Goal: Task Accomplishment & Management: Use online tool/utility

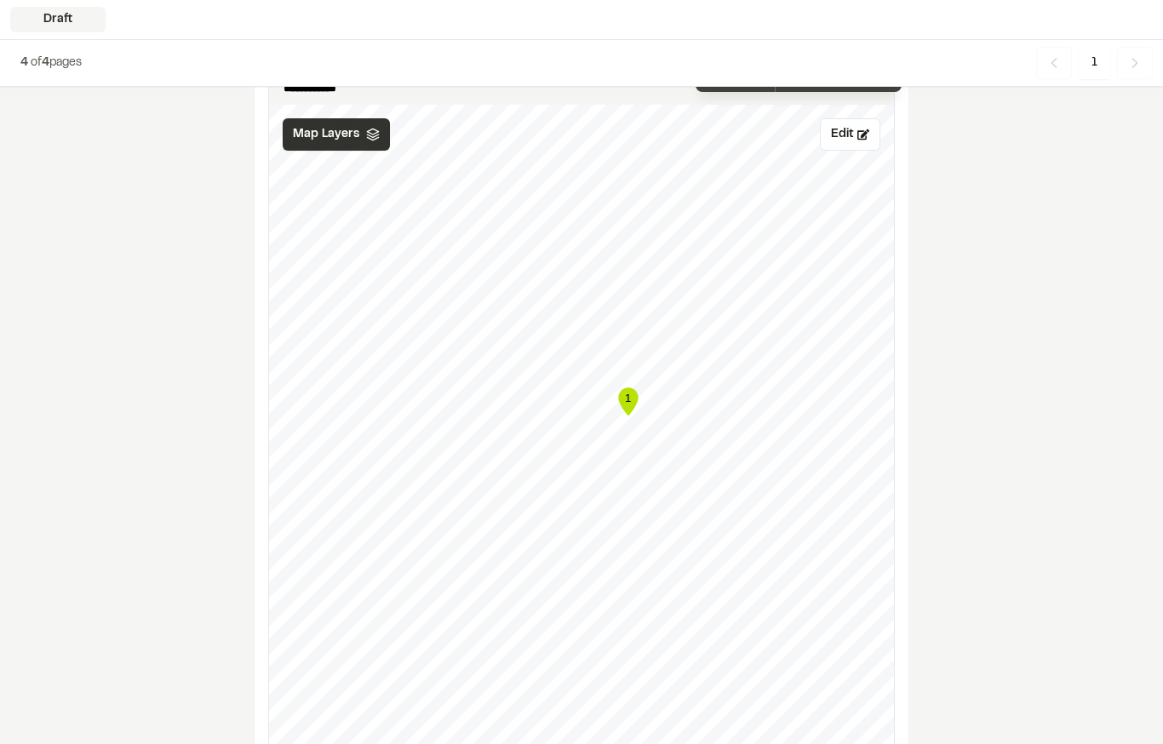
scroll to position [1071, 0]
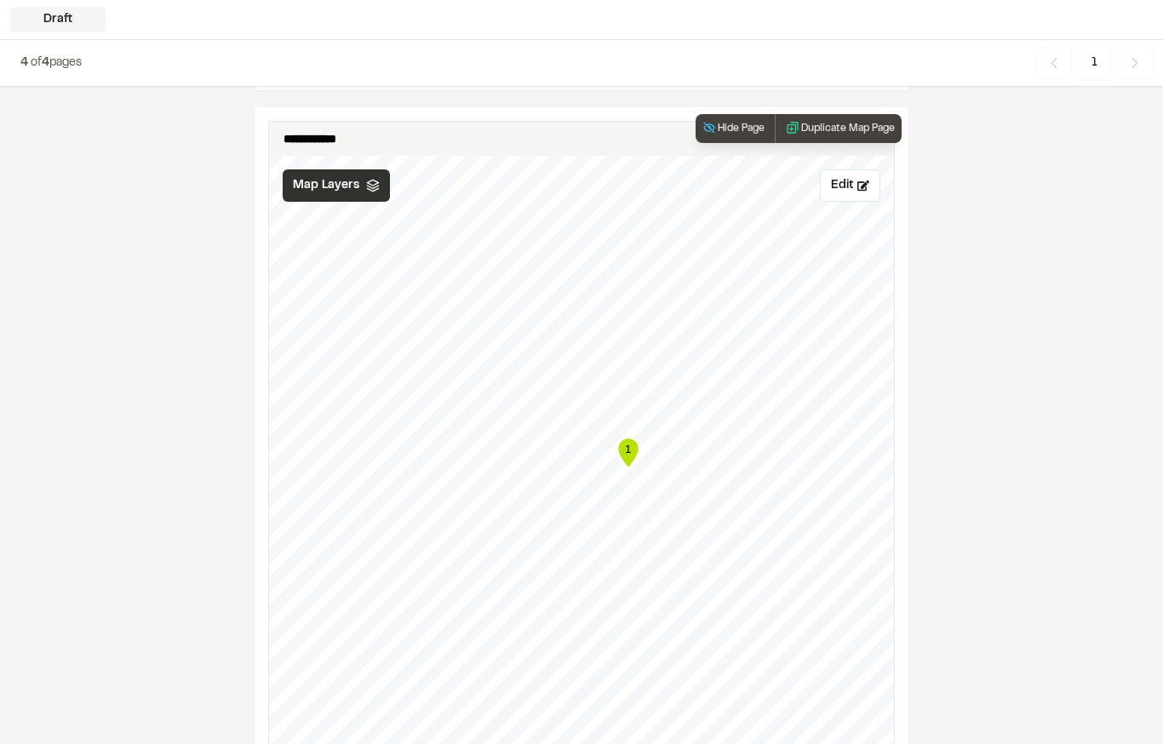
click at [313, 184] on span "Map Layers" at bounding box center [326, 185] width 66 height 19
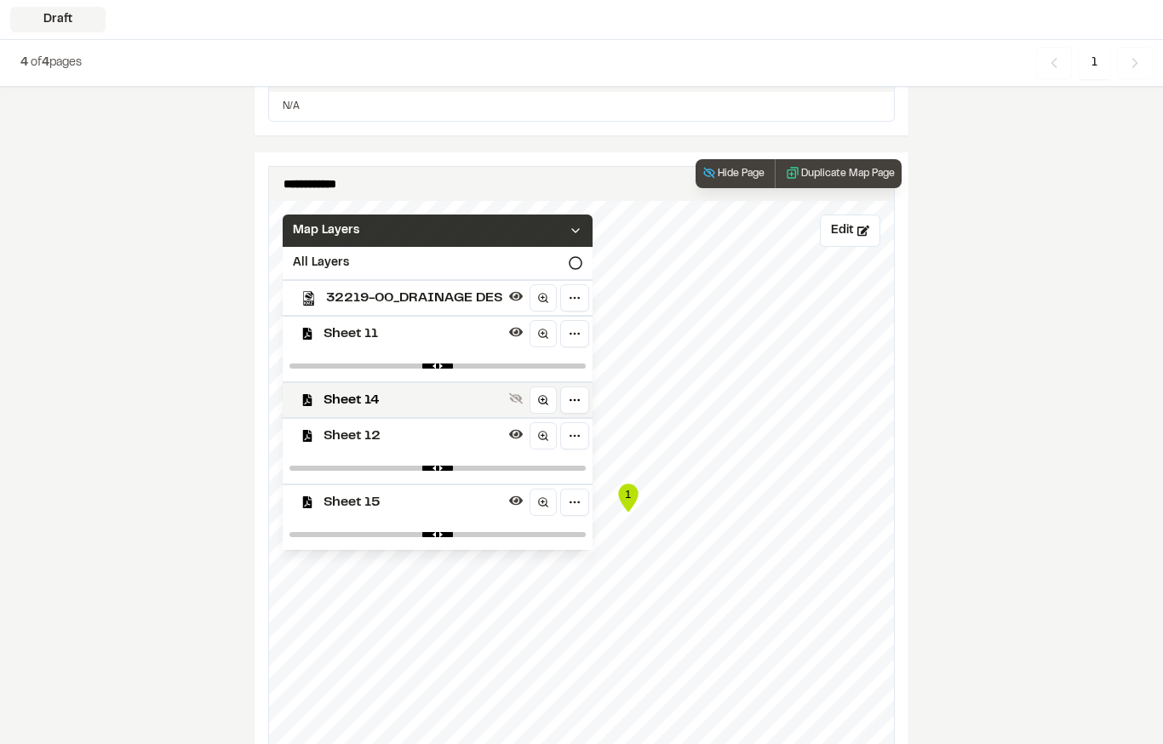
scroll to position [1023, 0]
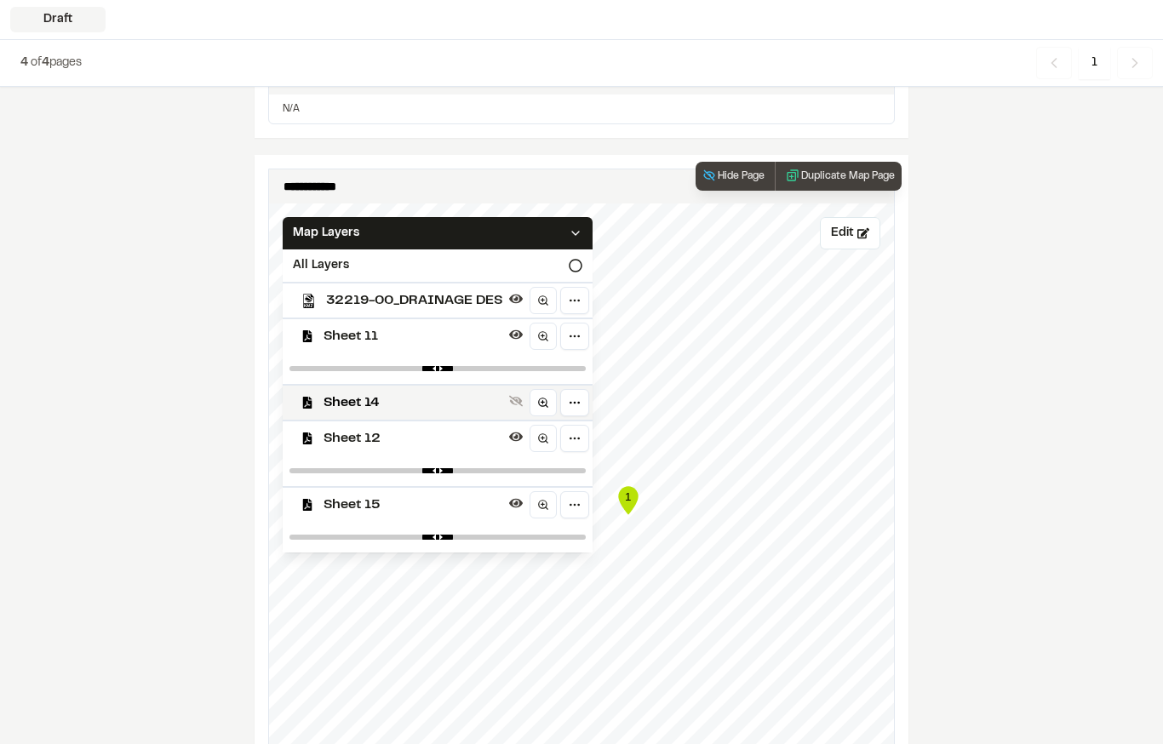
click at [468, 300] on span "32219-00_DRAINAGE DES" at bounding box center [414, 300] width 176 height 20
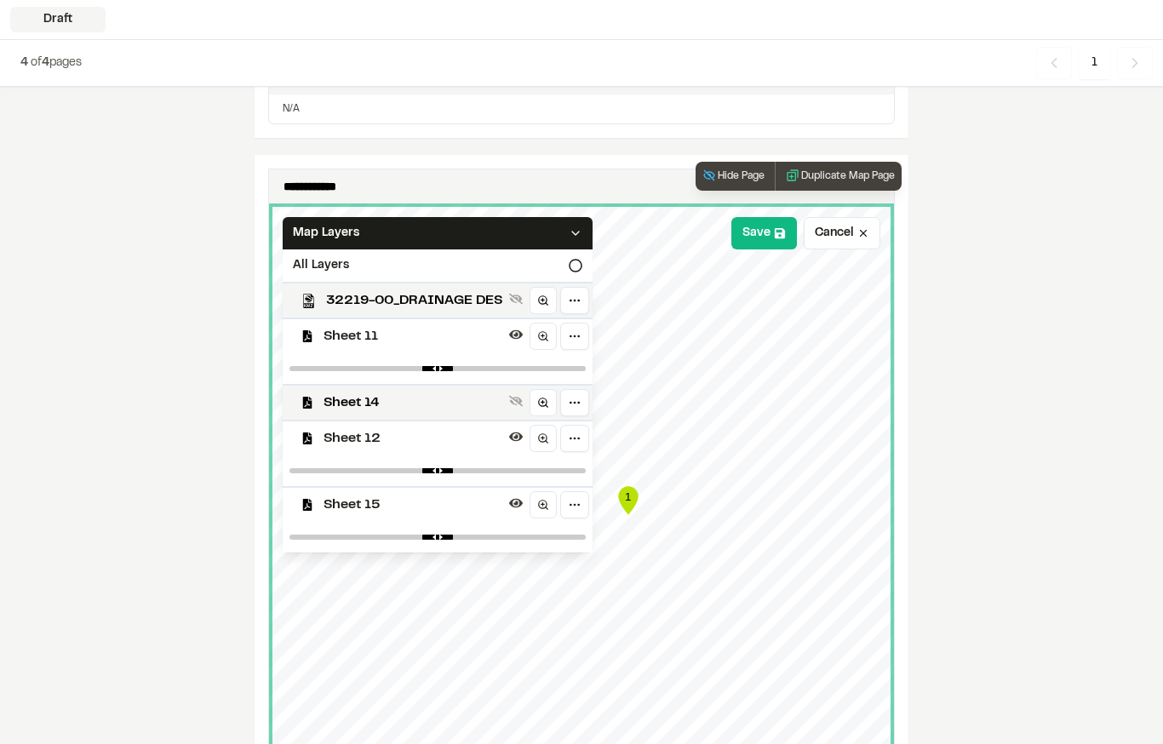
click at [978, 364] on div "**********" at bounding box center [581, 402] width 1163 height 2676
click at [578, 236] on icon at bounding box center [575, 233] width 14 height 14
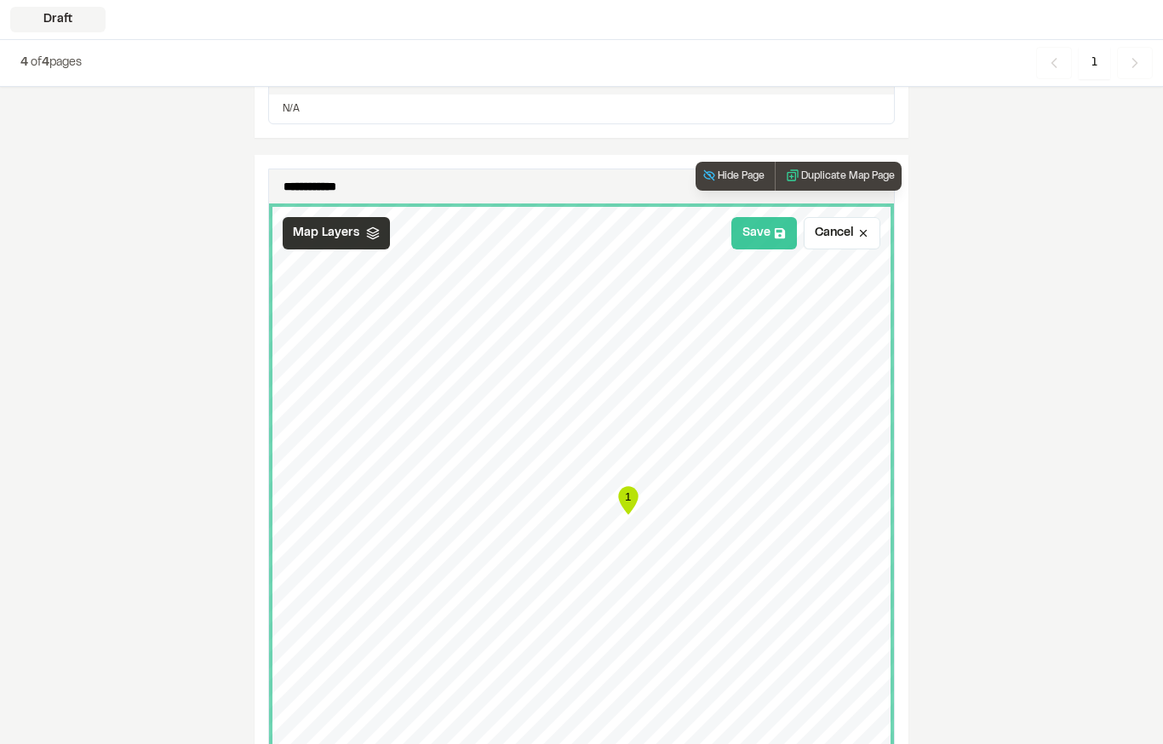
click at [763, 235] on button "Save" at bounding box center [764, 233] width 66 height 32
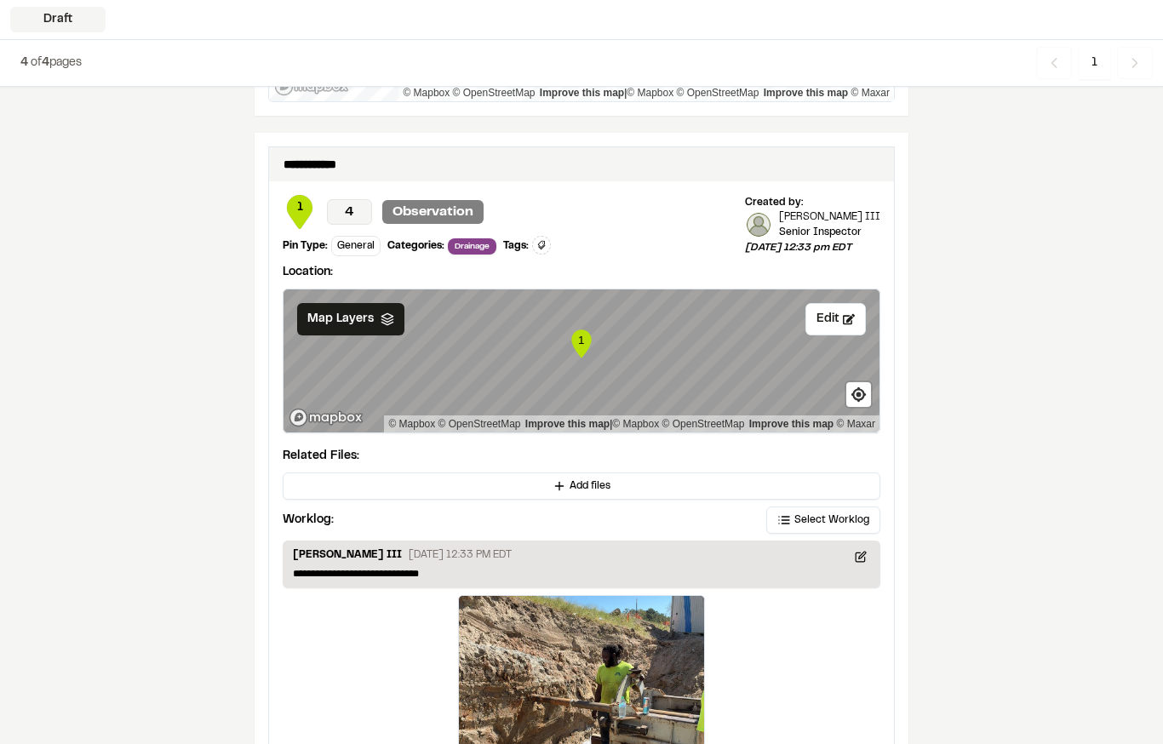
scroll to position [1863, 0]
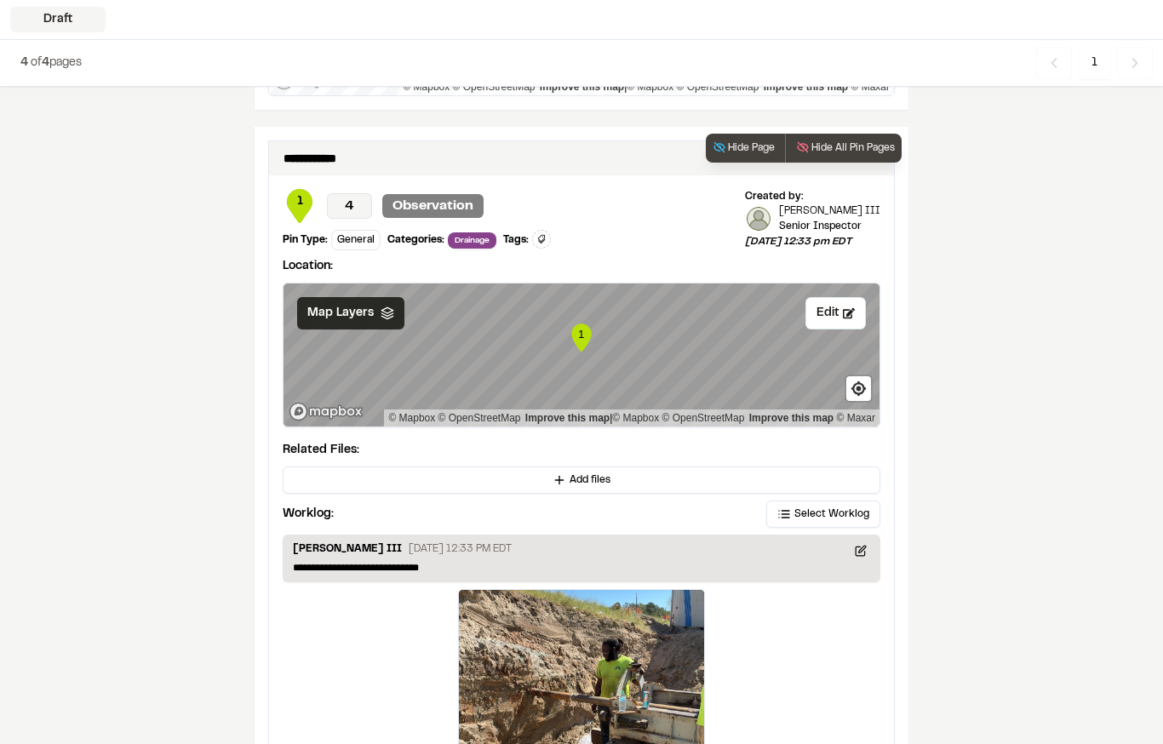
click at [351, 317] on span "Map Layers" at bounding box center [340, 313] width 66 height 19
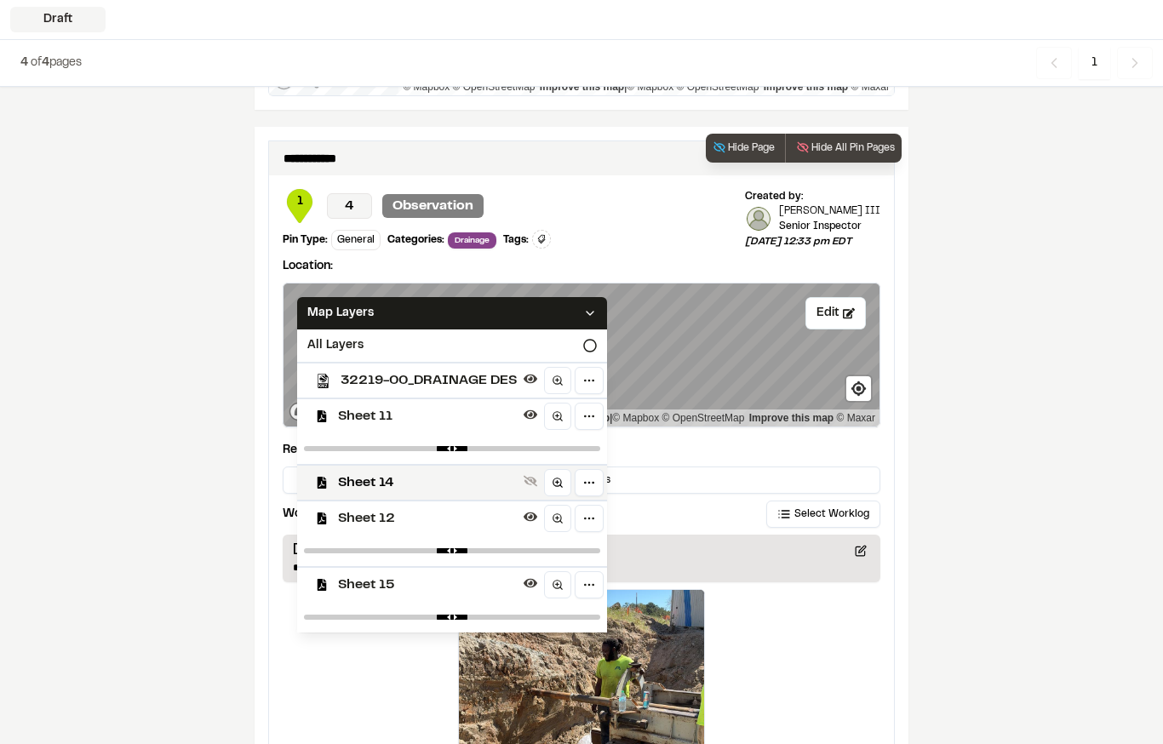
click at [483, 380] on span "32219-00_DRAINAGE DES" at bounding box center [428, 380] width 176 height 20
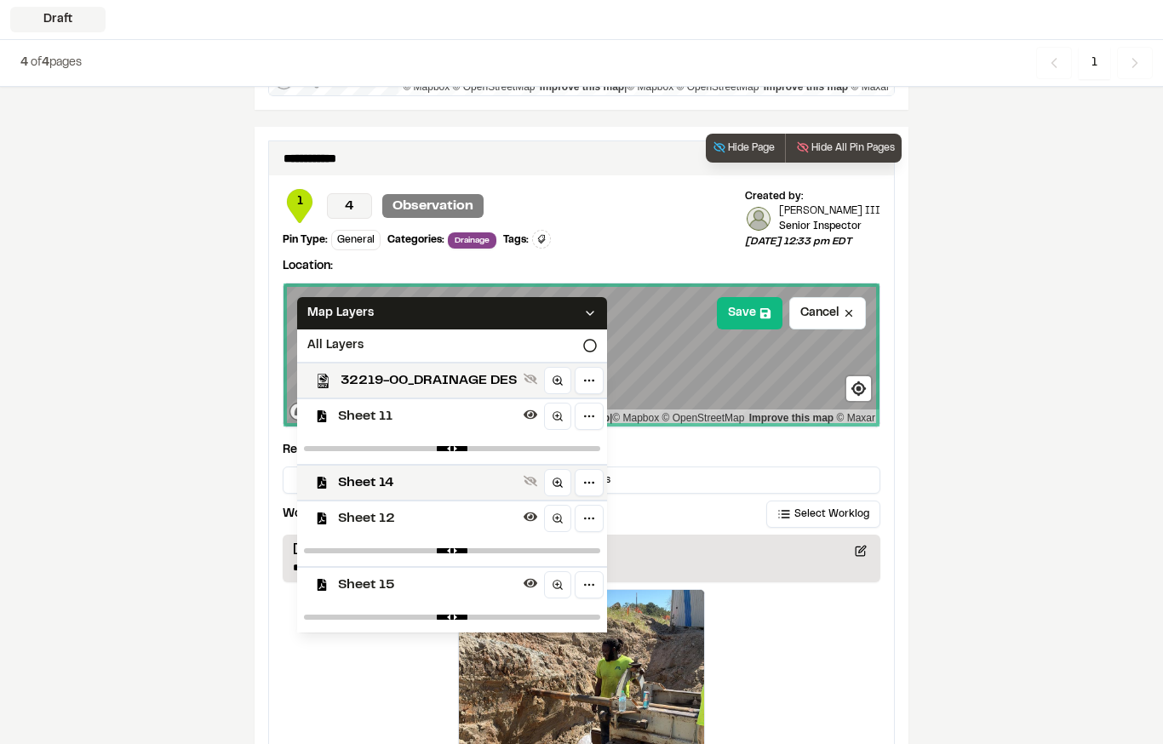
click at [746, 312] on button "Save" at bounding box center [750, 313] width 66 height 32
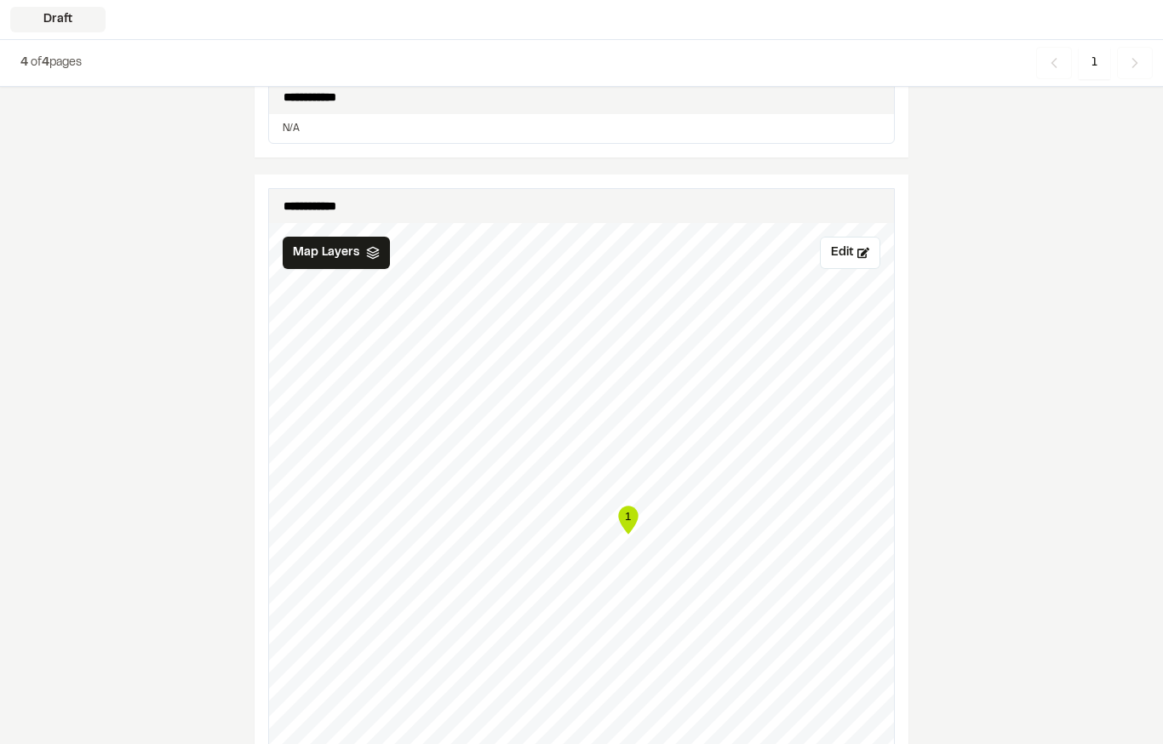
scroll to position [1000, 0]
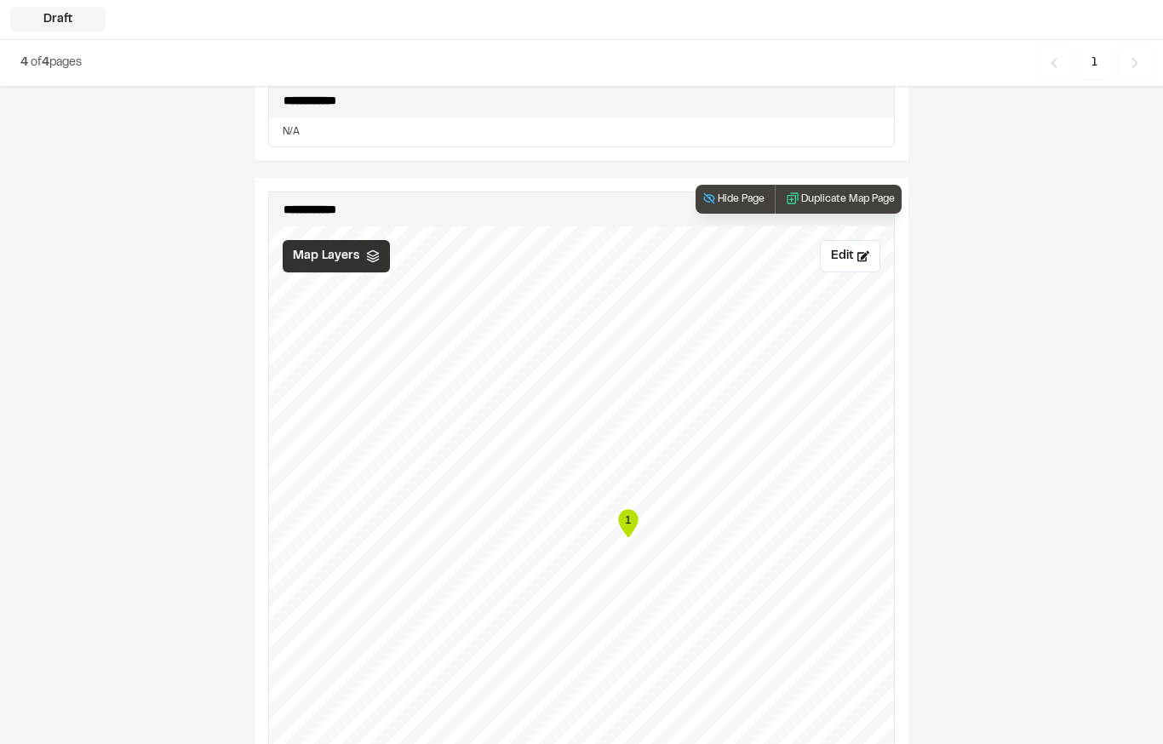
click at [328, 255] on span "Map Layers" at bounding box center [326, 256] width 66 height 19
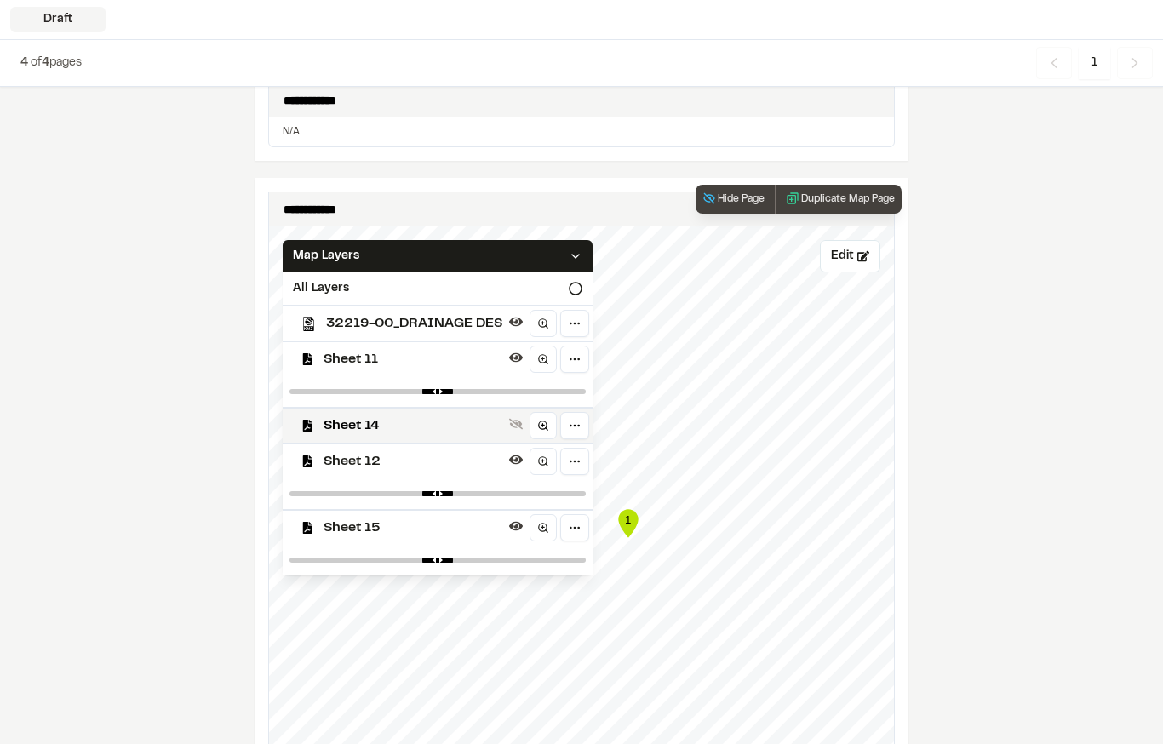
click at [386, 325] on span "32219-00_DRAINAGE DES" at bounding box center [414, 323] width 176 height 20
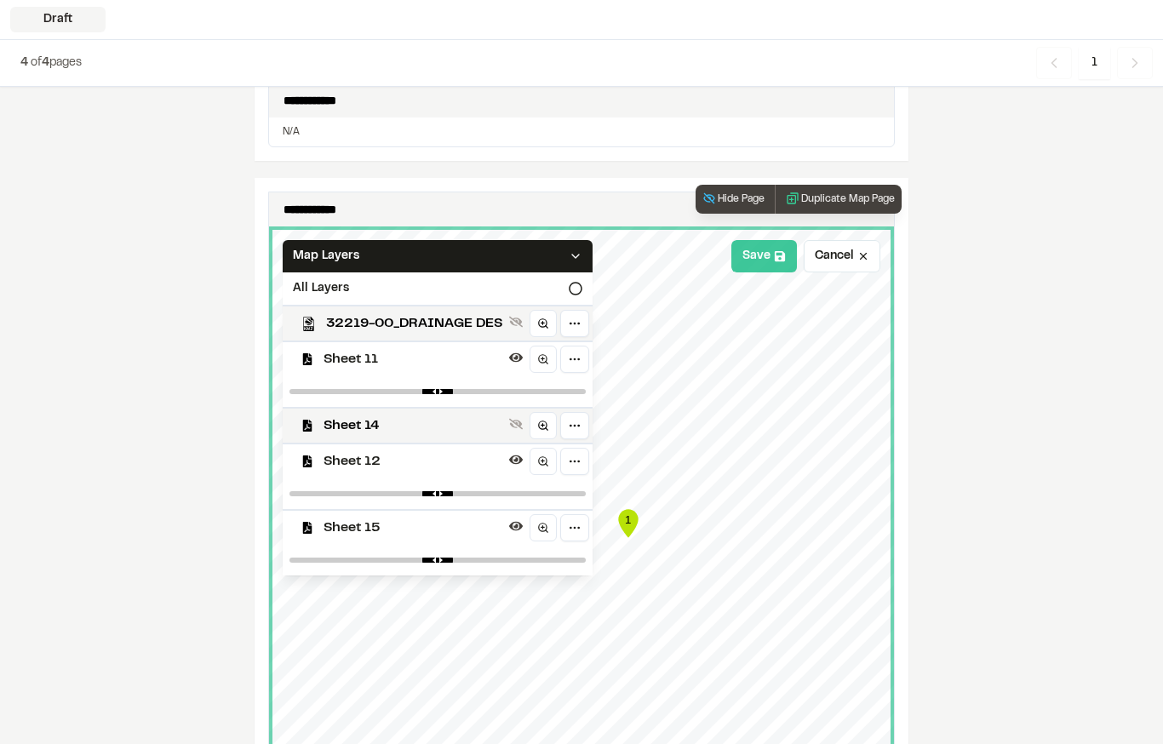
click at [744, 244] on button "Save" at bounding box center [764, 256] width 66 height 32
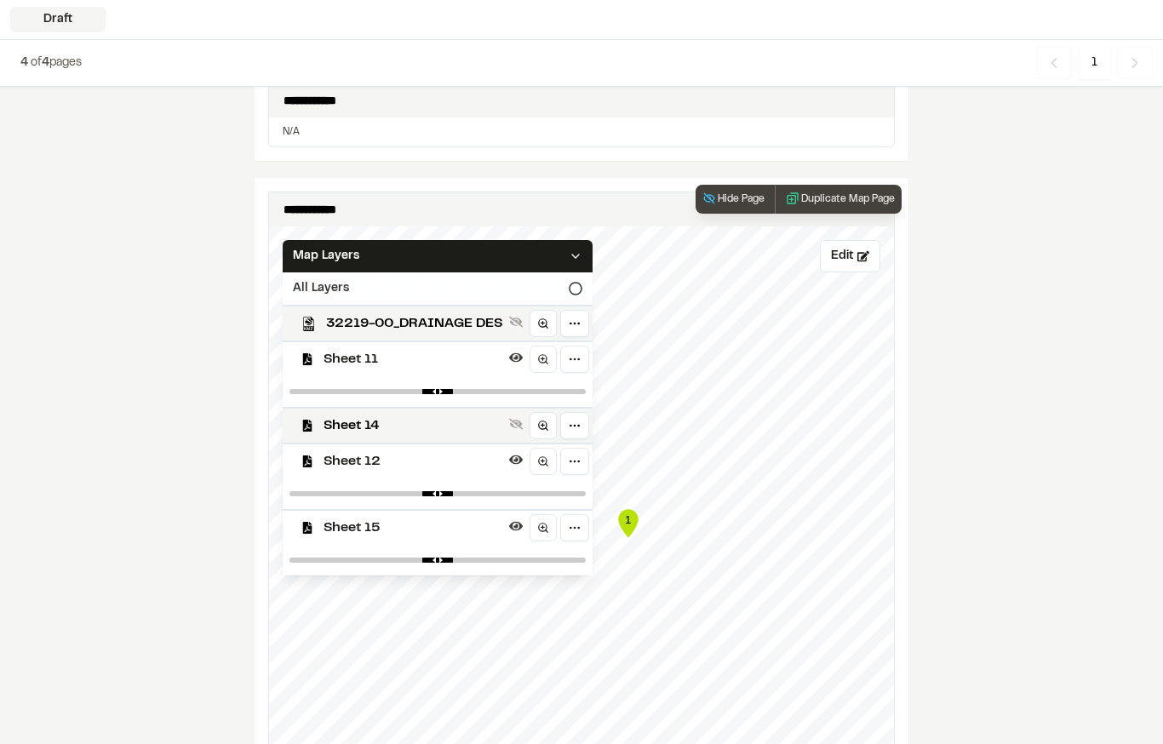
click at [567, 272] on div "All Layers" at bounding box center [438, 288] width 310 height 32
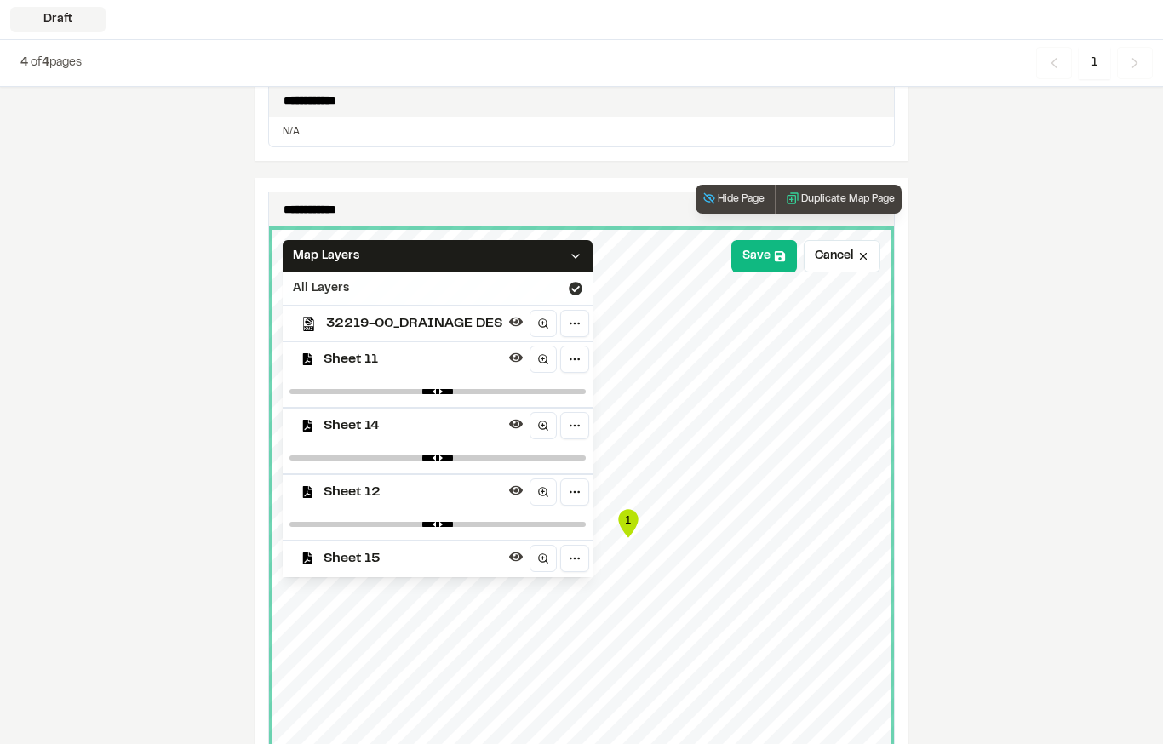
click at [563, 283] on div "All Layers" at bounding box center [438, 288] width 310 height 32
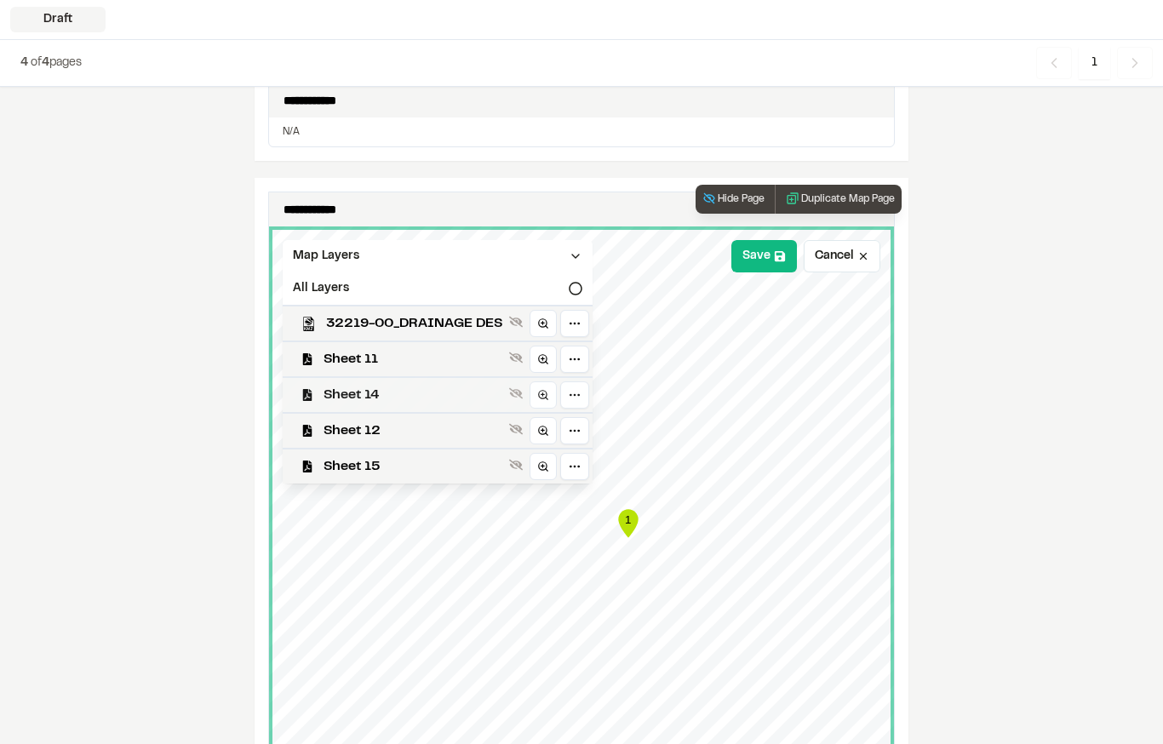
click at [351, 385] on span "Sheet 14" at bounding box center [412, 395] width 179 height 20
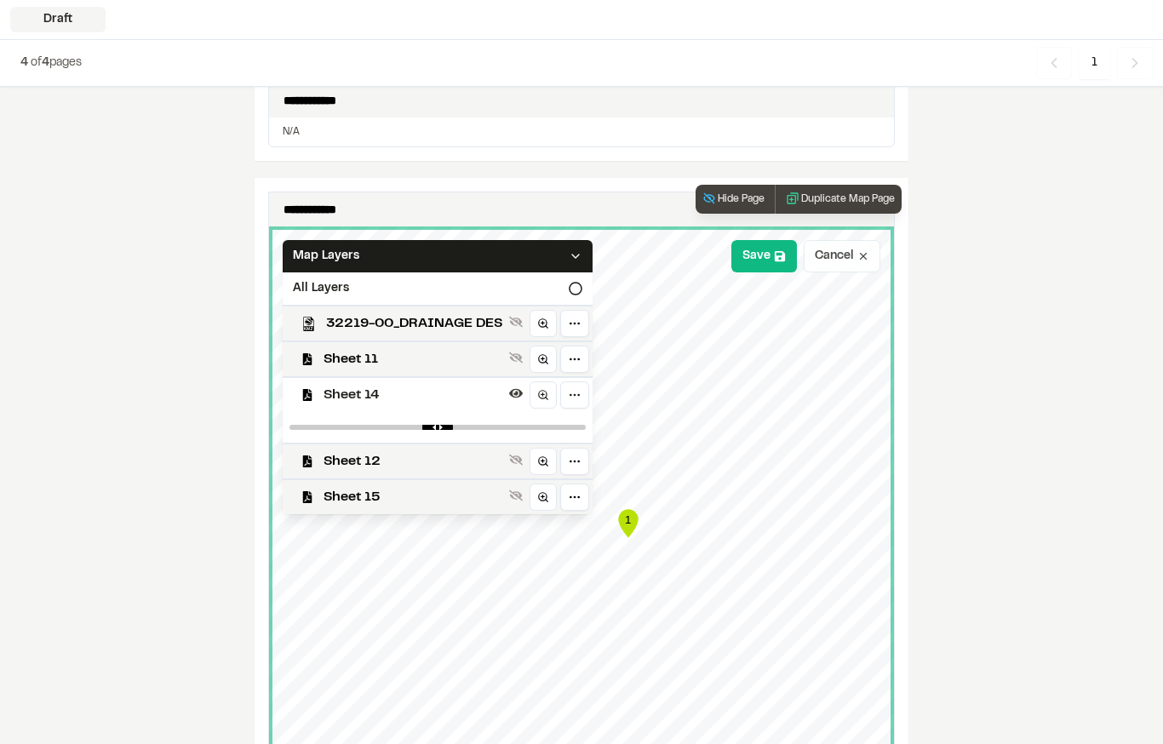
click at [829, 261] on button "Cancel" at bounding box center [841, 256] width 77 height 32
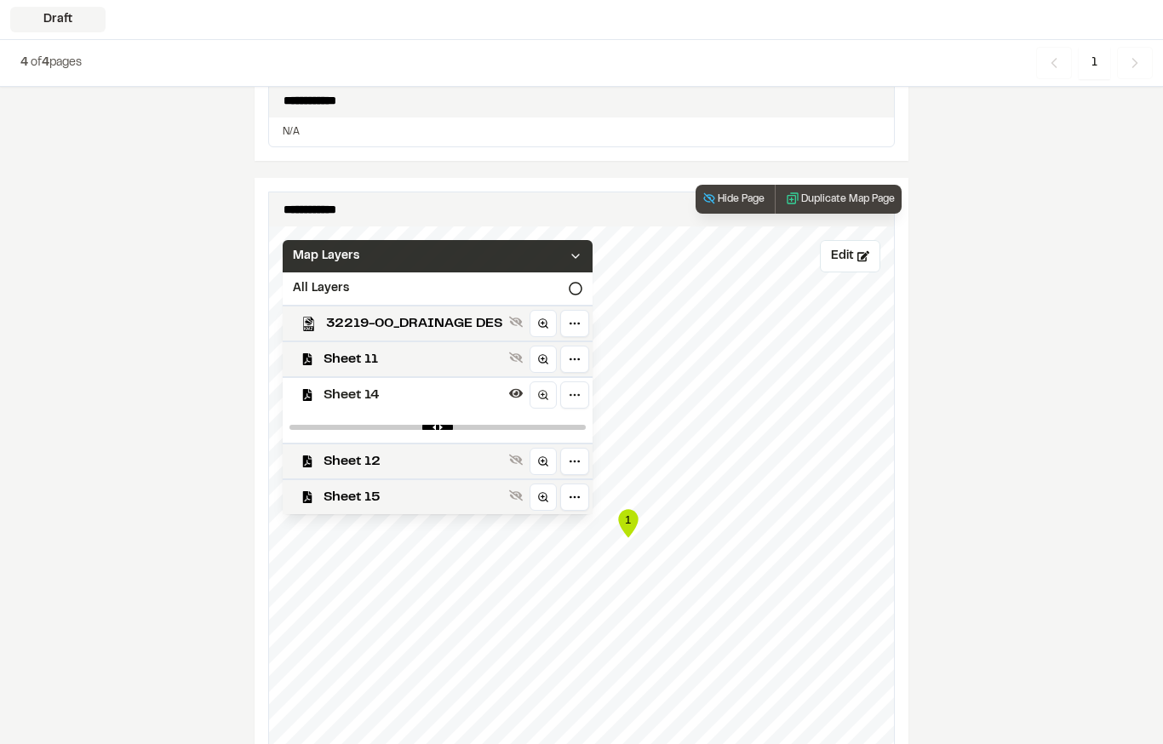
click at [567, 267] on div "Map Layers" at bounding box center [438, 256] width 310 height 32
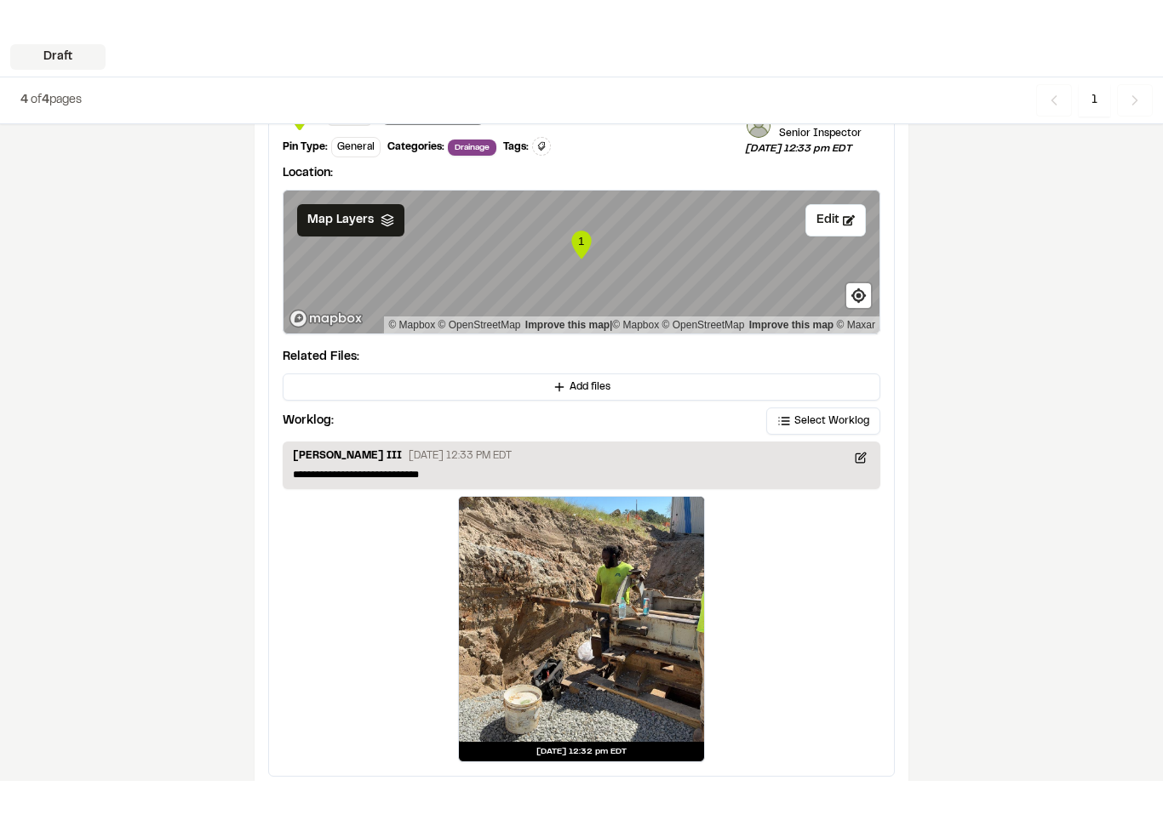
scroll to position [1910, 0]
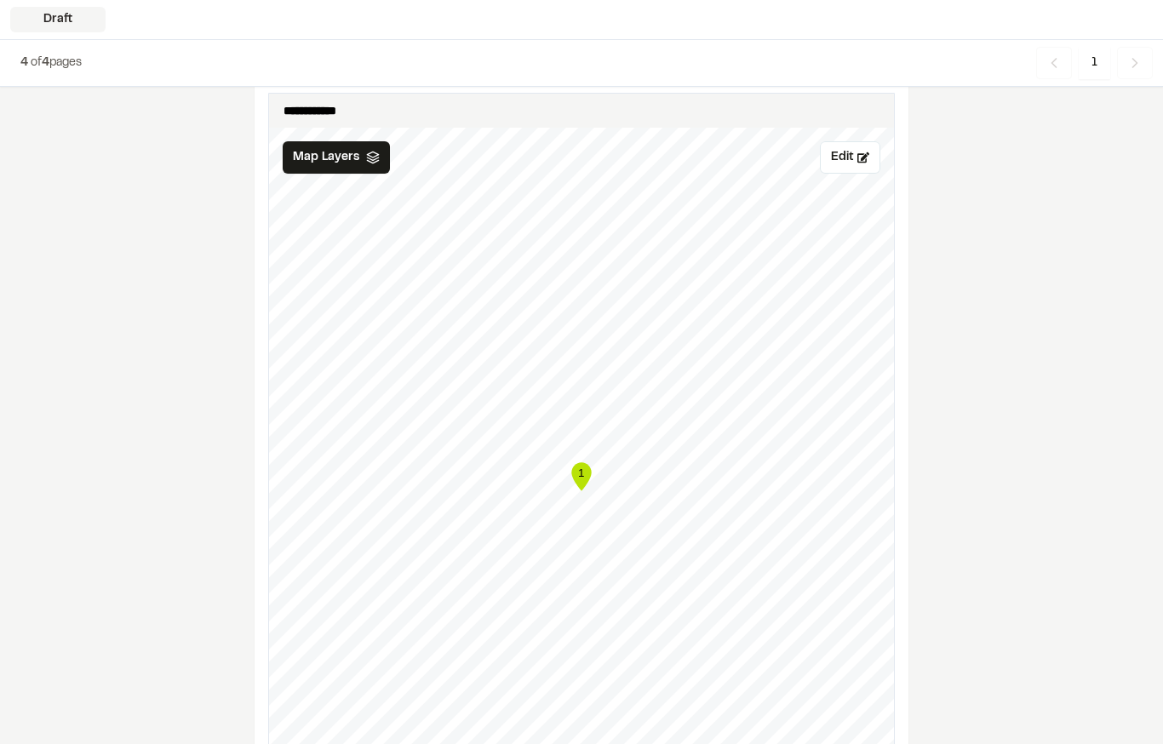
scroll to position [1023, 0]
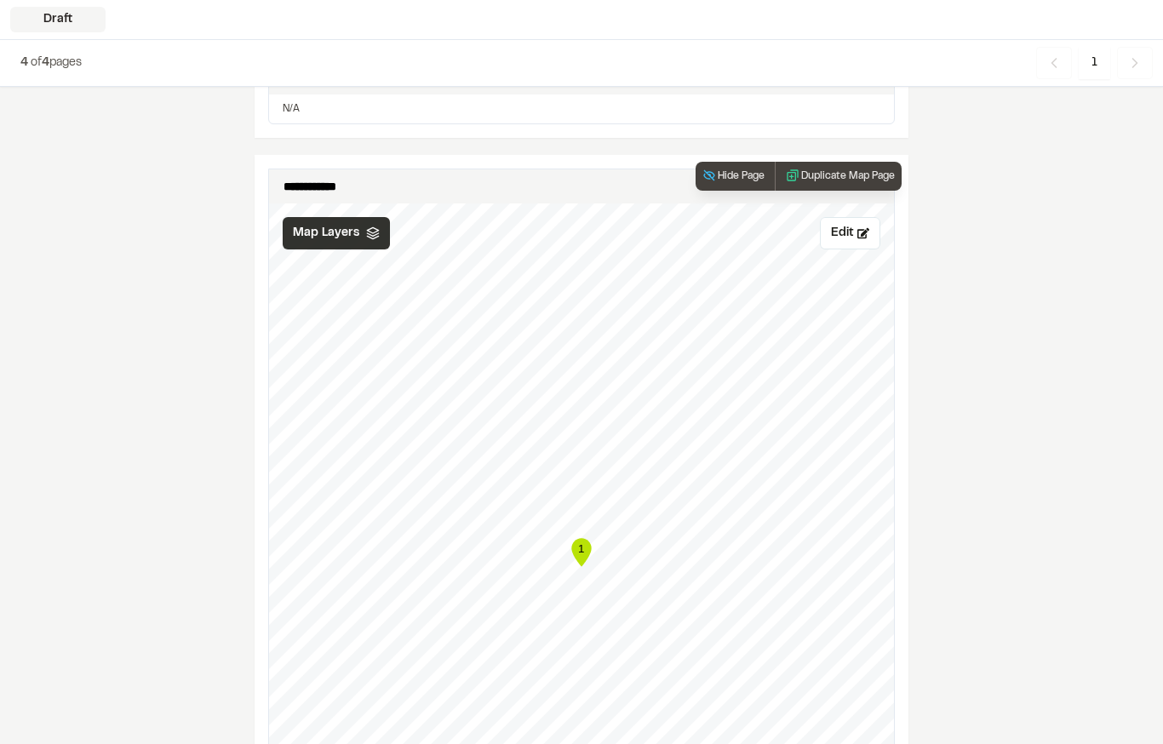
click at [333, 242] on div "Map Layers" at bounding box center [336, 233] width 107 height 32
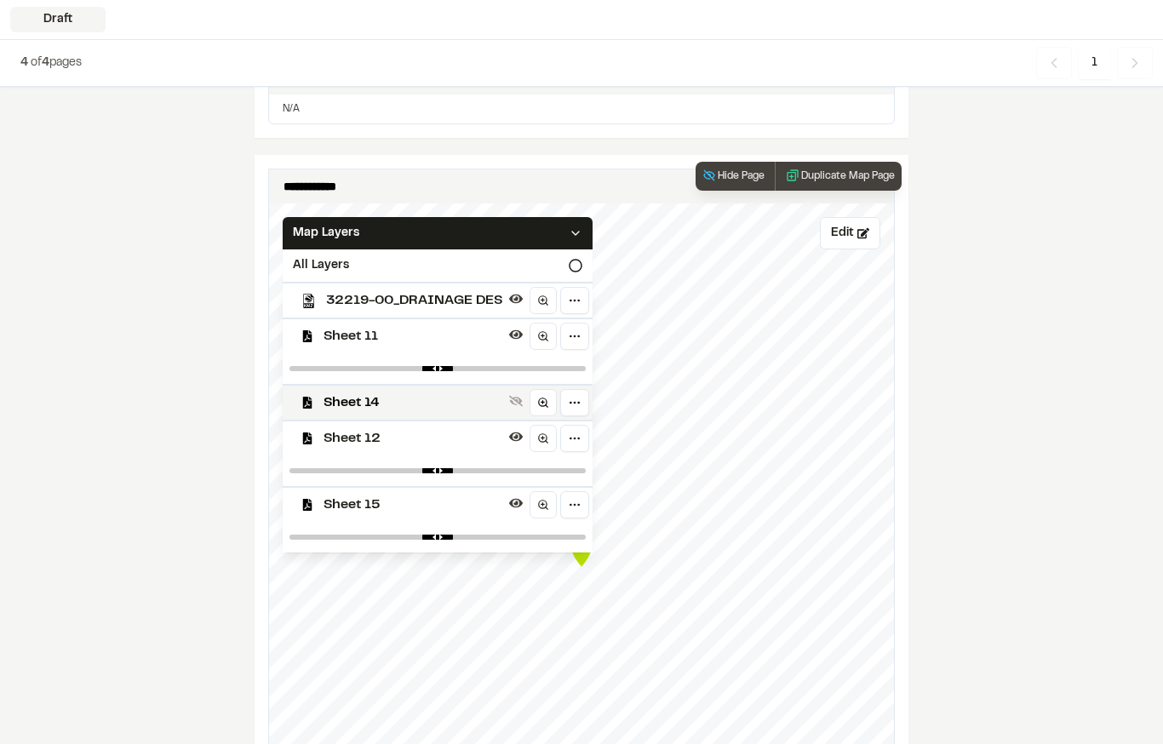
click at [367, 306] on span "32219-00_DRAINAGE DES" at bounding box center [414, 300] width 176 height 20
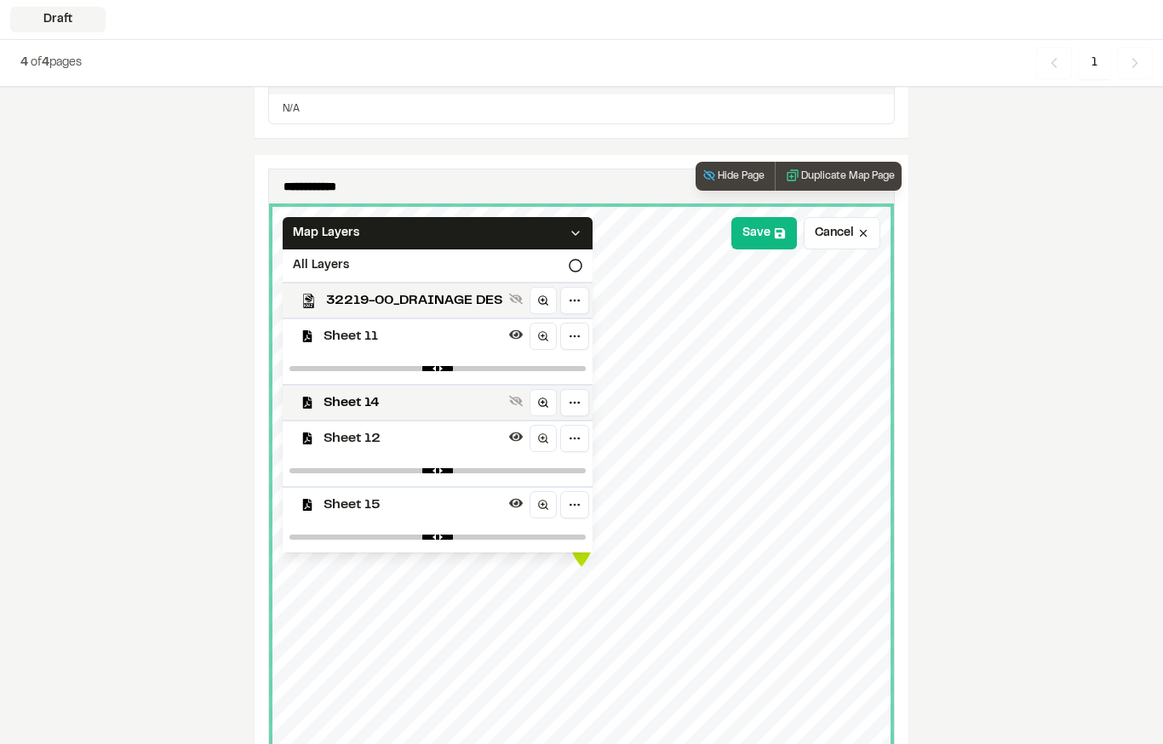
type input "****"
click at [445, 368] on input "range" at bounding box center [437, 368] width 296 height 5
click at [434, 453] on div "Sheet 12" at bounding box center [430, 438] width 323 height 36
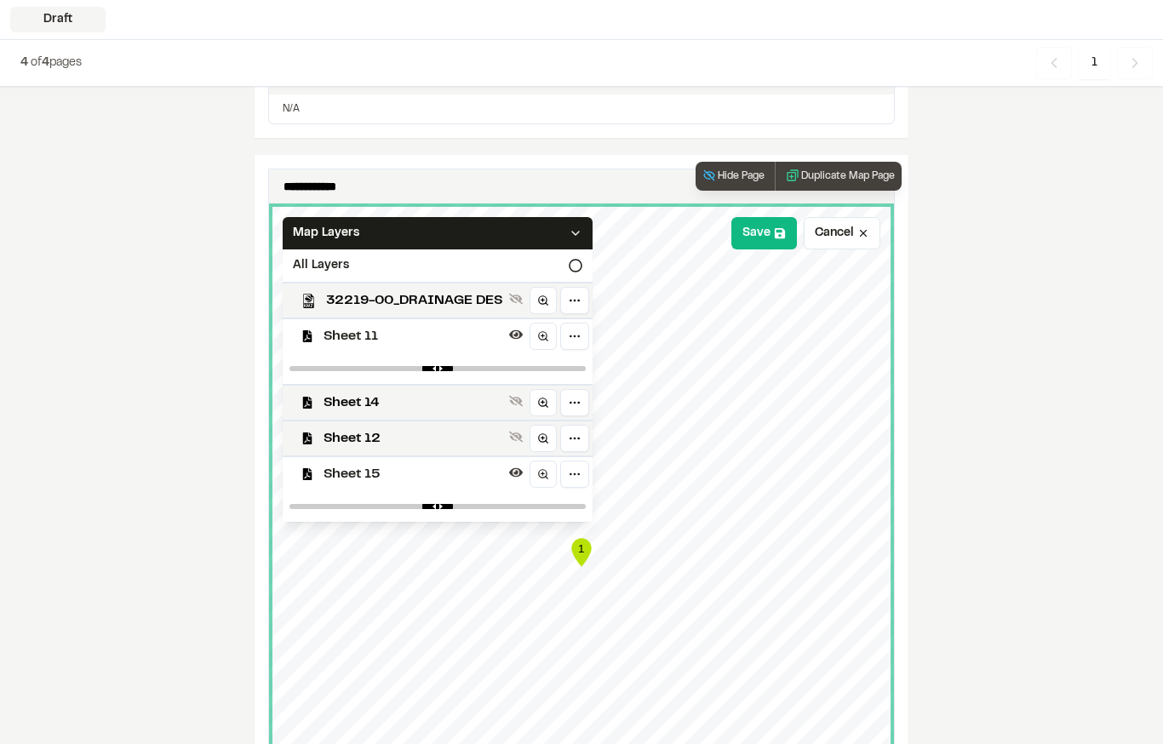
type input "****"
click at [429, 504] on input "range" at bounding box center [437, 506] width 296 height 5
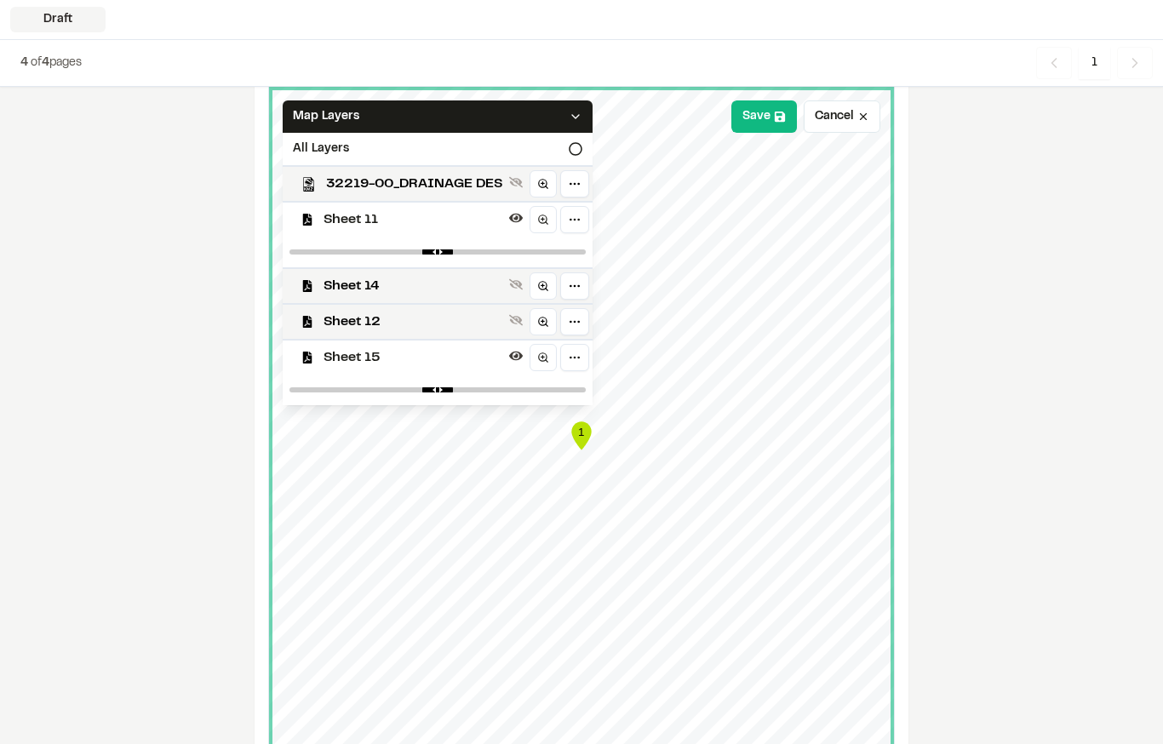
scroll to position [1138, 0]
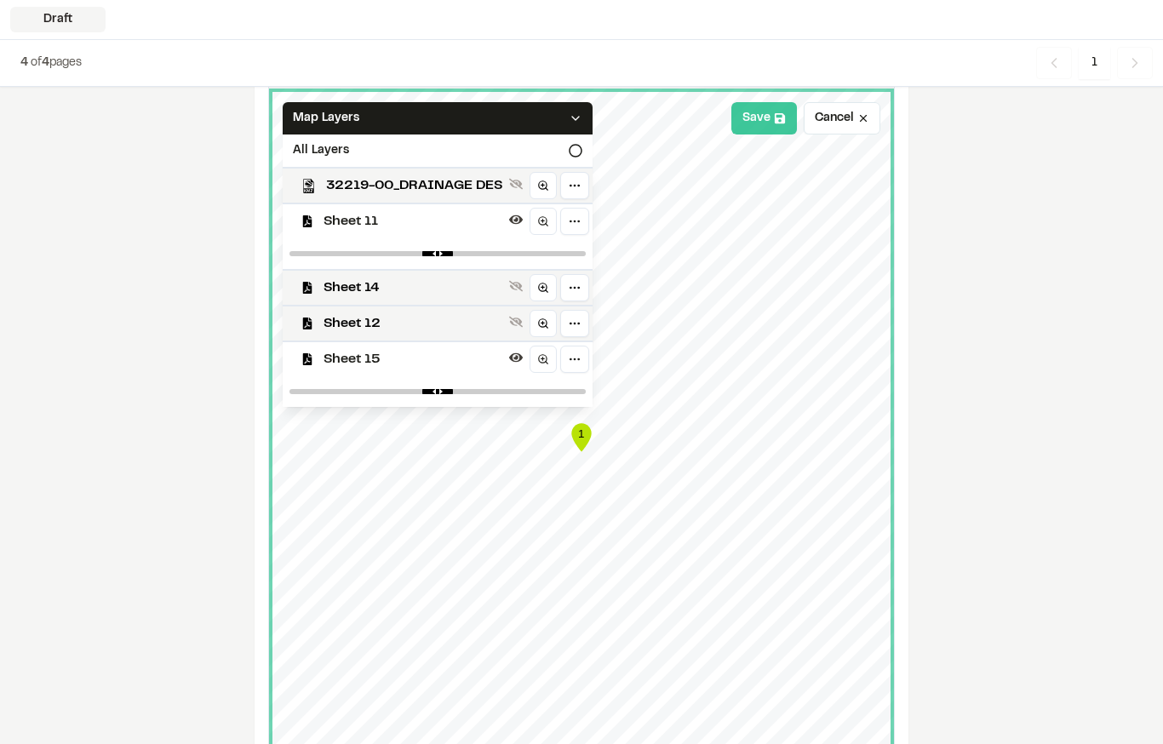
click at [757, 127] on button "Save" at bounding box center [764, 118] width 66 height 32
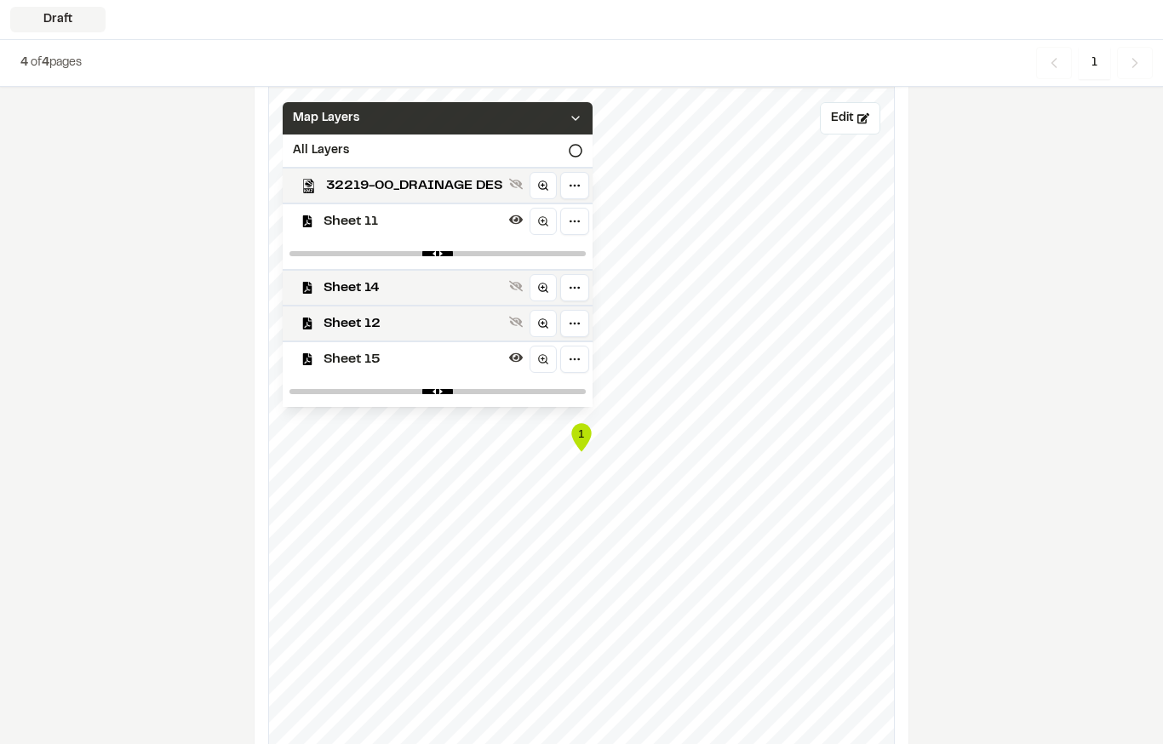
click at [565, 122] on div "Map Layers" at bounding box center [438, 118] width 310 height 32
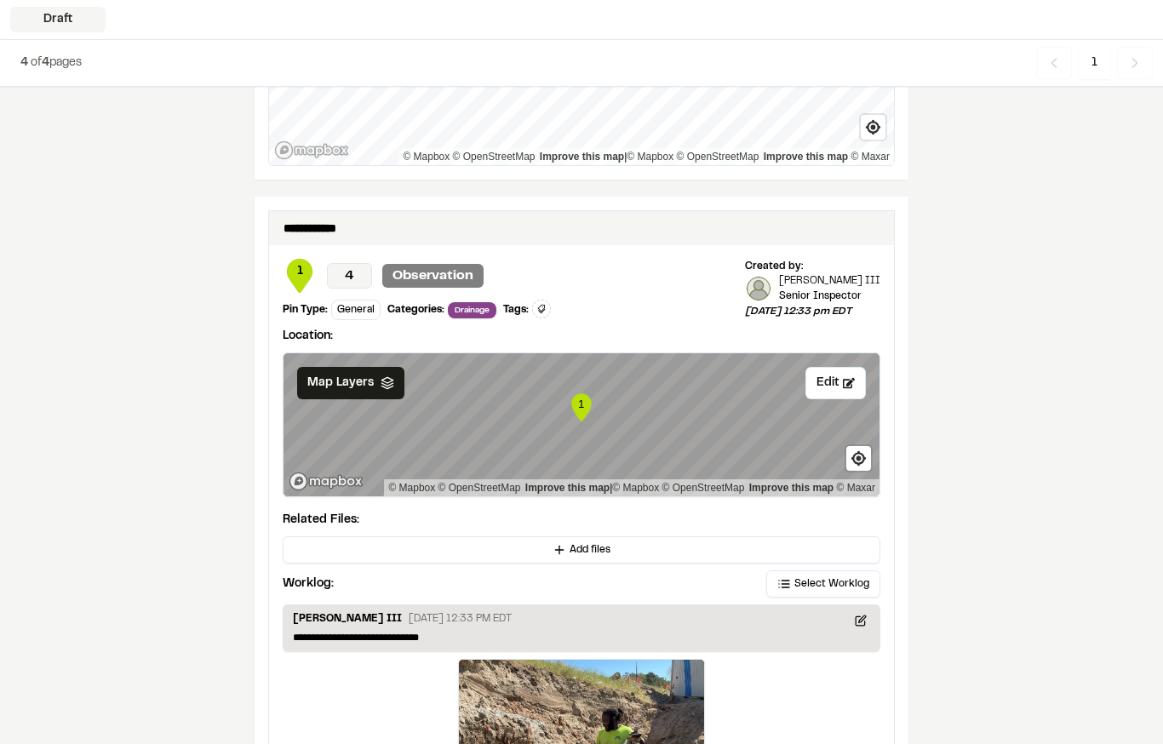
scroll to position [1796, 0]
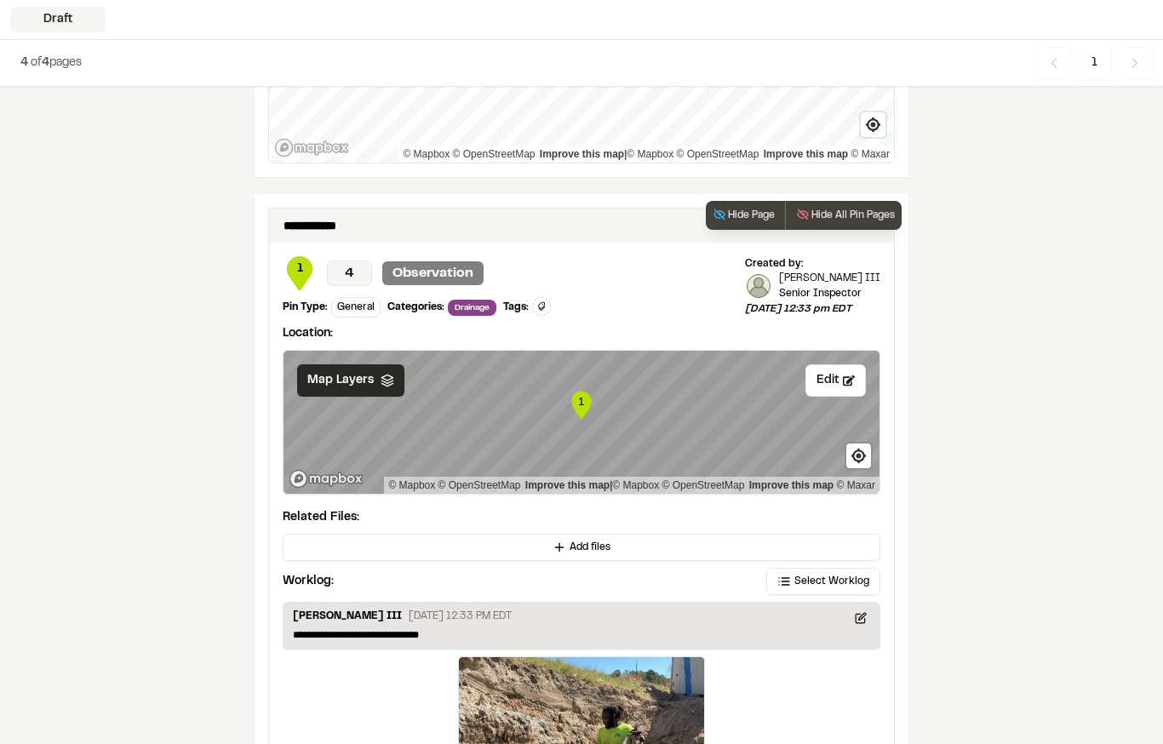
click at [346, 386] on span "Map Layers" at bounding box center [340, 380] width 66 height 19
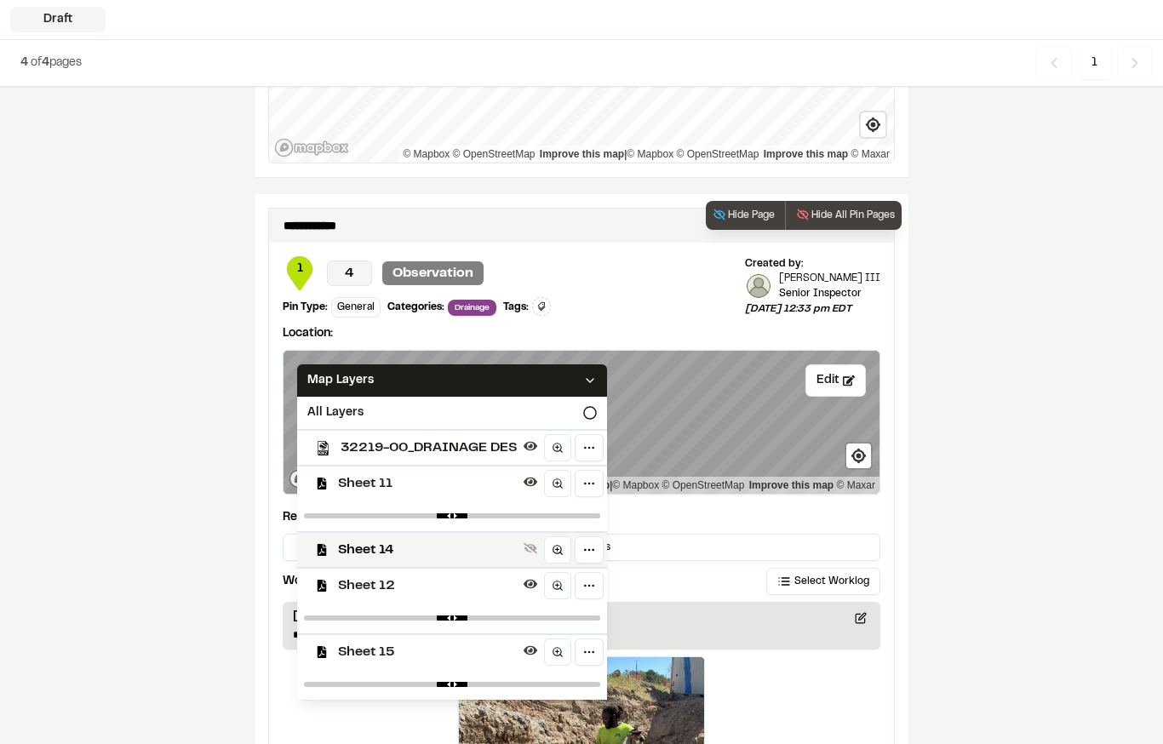
click at [483, 439] on span "32219-00_DRAINAGE DES" at bounding box center [428, 447] width 176 height 20
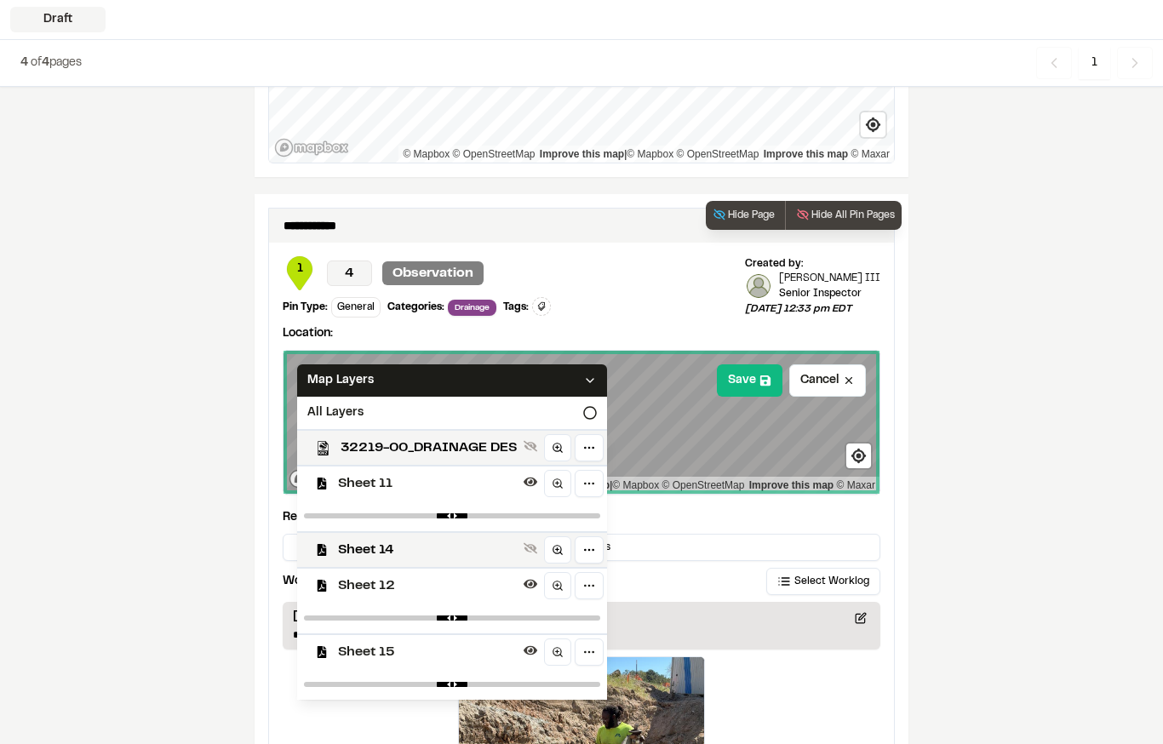
type input "****"
click at [466, 513] on input "range" at bounding box center [452, 515] width 296 height 5
click at [459, 601] on div "Sheet 12" at bounding box center [444, 585] width 323 height 36
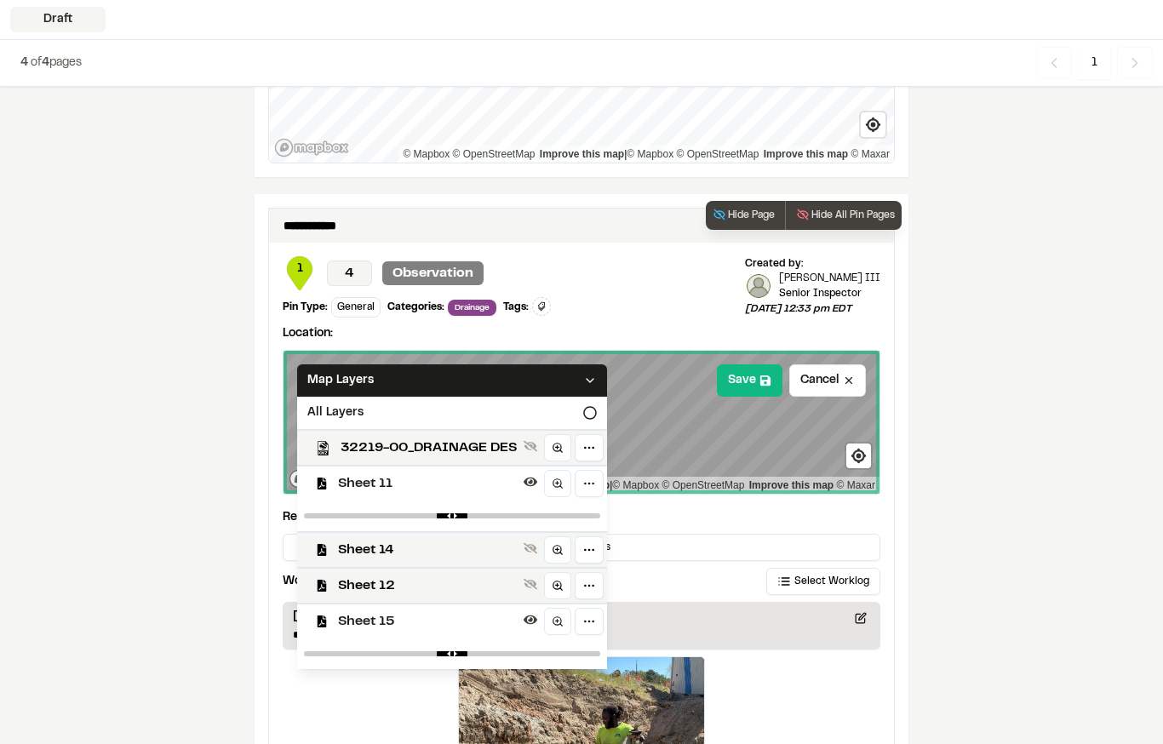
type input "****"
click at [447, 651] on input "range" at bounding box center [452, 653] width 296 height 5
click at [742, 385] on button "Save" at bounding box center [750, 380] width 66 height 32
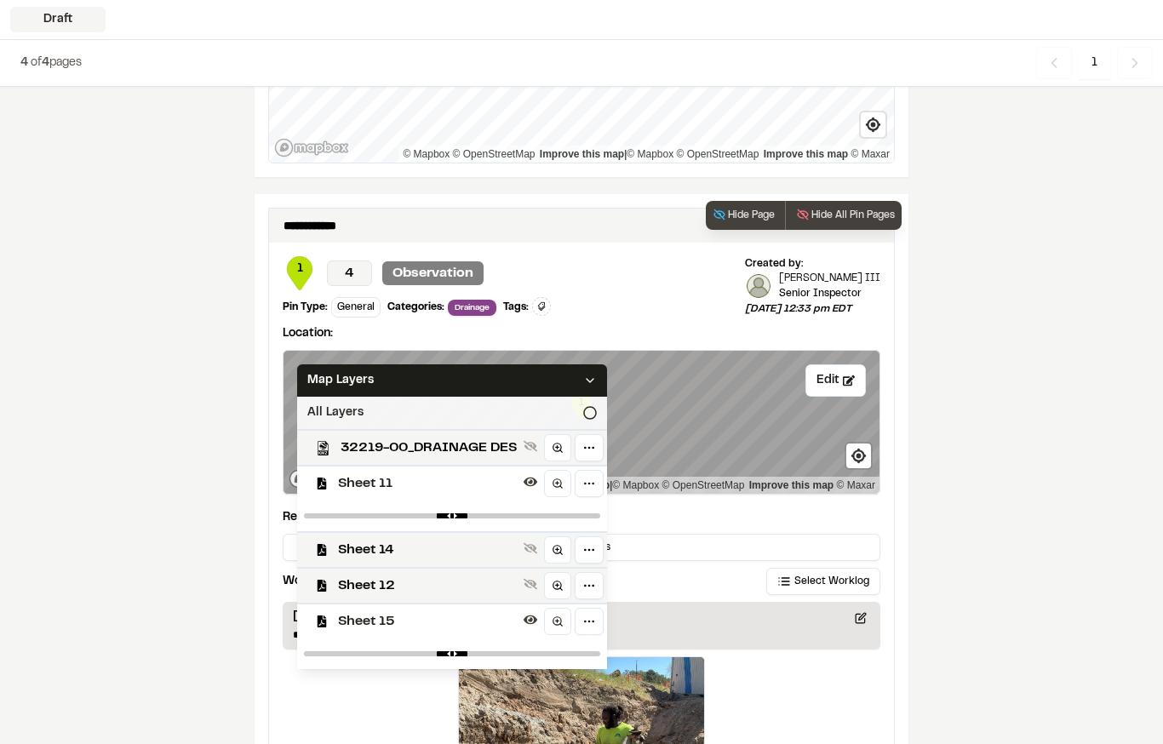
click at [592, 398] on div "All Layers" at bounding box center [452, 413] width 310 height 32
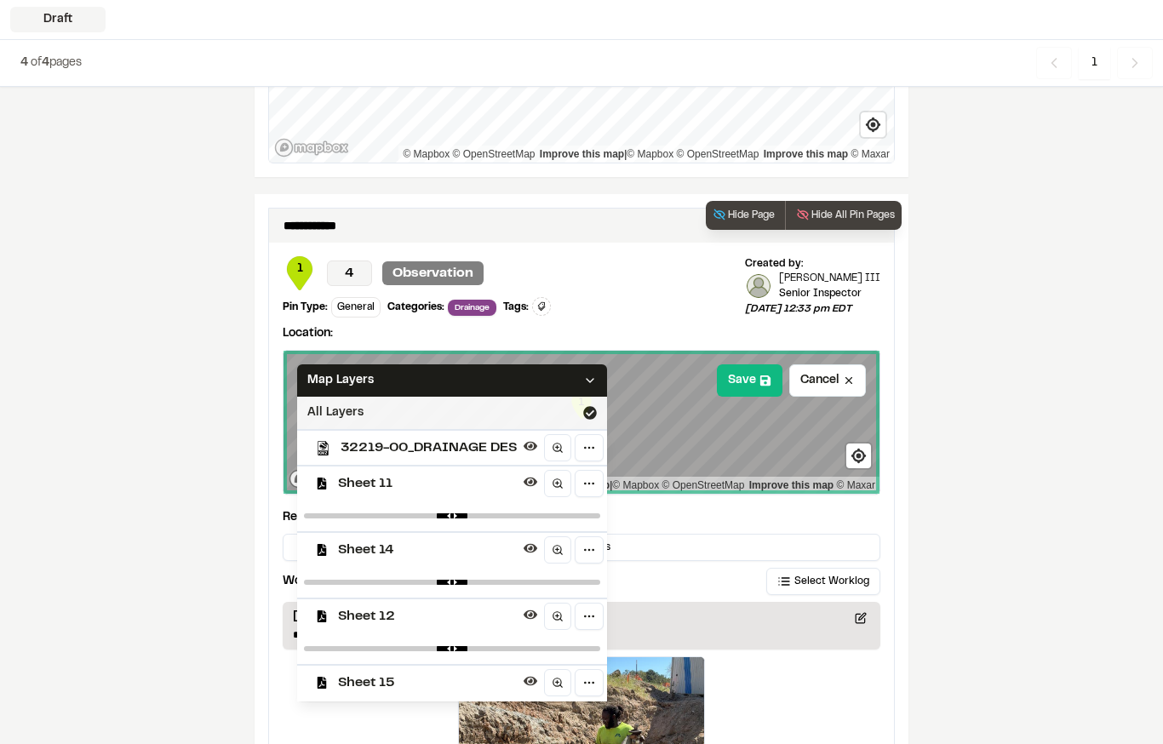
click at [542, 411] on div "All Layers" at bounding box center [452, 413] width 310 height 32
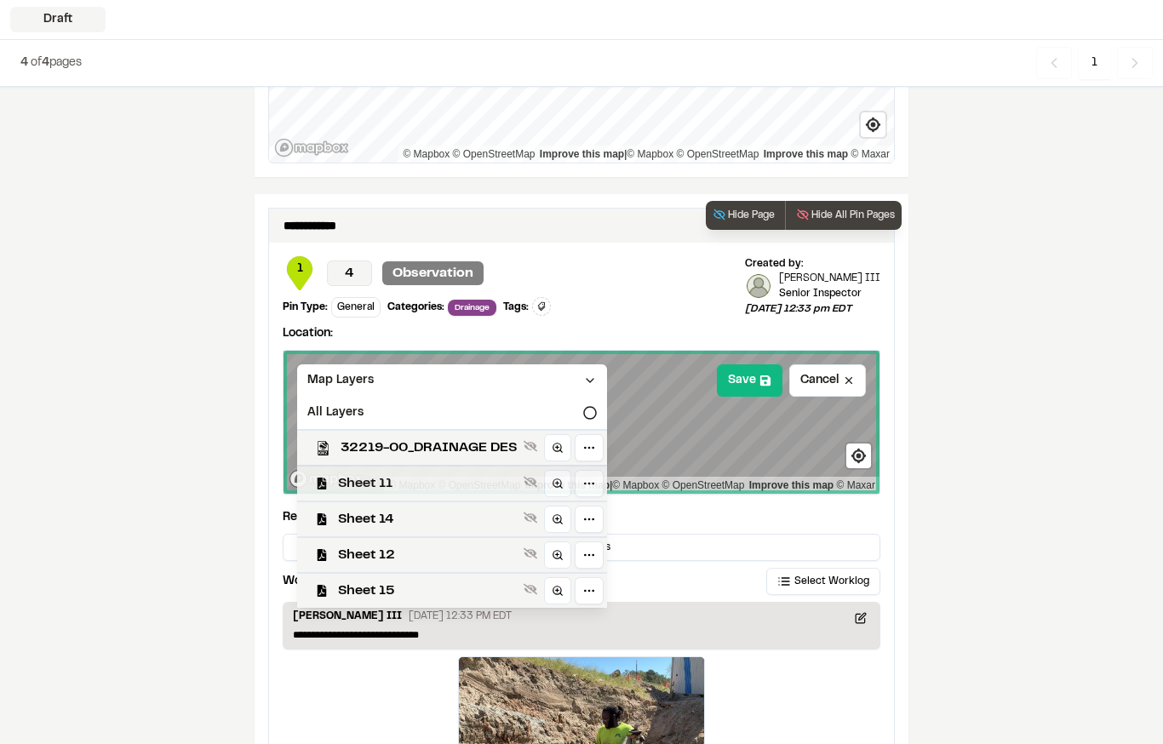
click at [397, 487] on span "Sheet 11" at bounding box center [427, 483] width 179 height 20
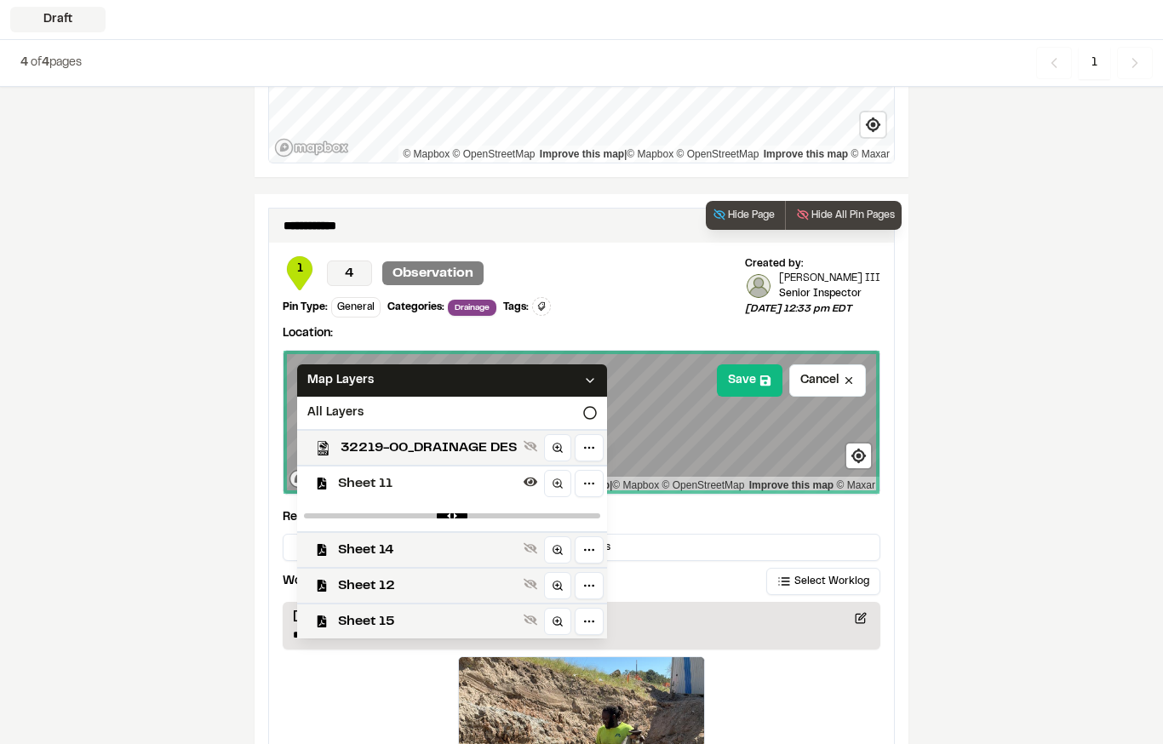
type input "****"
click at [443, 514] on input "range" at bounding box center [452, 515] width 296 height 5
click at [390, 588] on span "Sheet 12" at bounding box center [427, 585] width 179 height 20
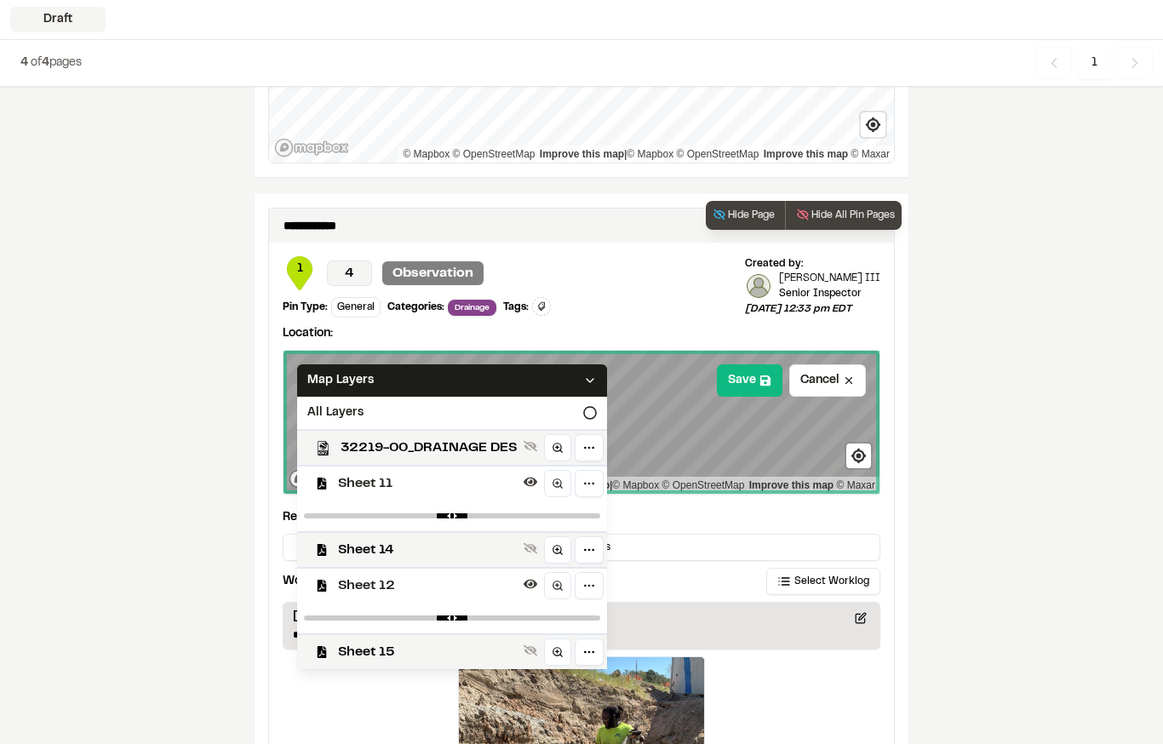
type input "****"
click at [466, 616] on input "range" at bounding box center [452, 617] width 296 height 5
click at [585, 381] on icon at bounding box center [590, 381] width 14 height 14
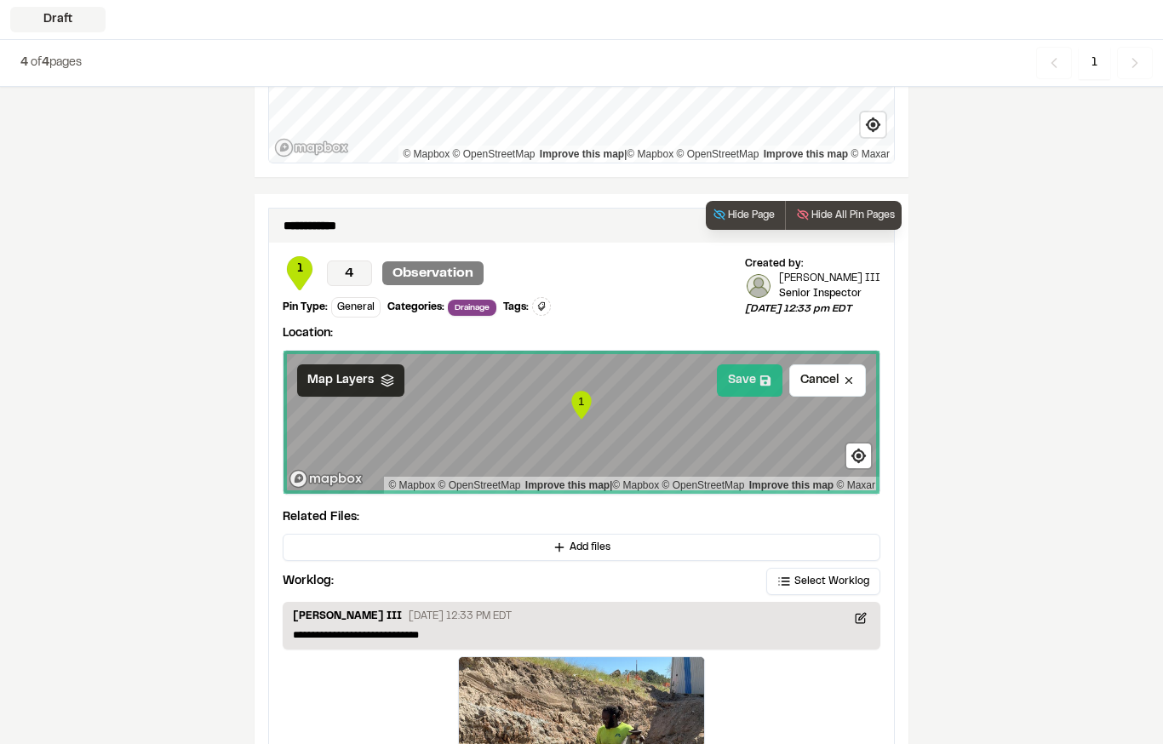
click at [735, 382] on button "Save" at bounding box center [750, 380] width 66 height 32
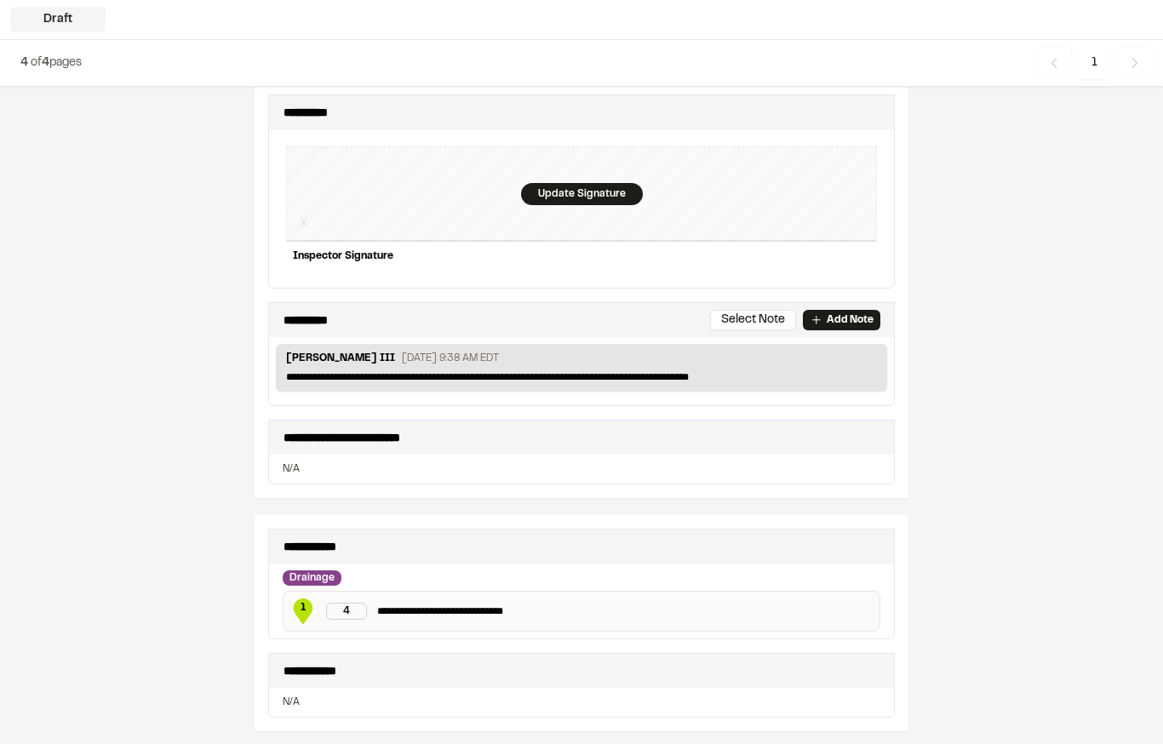
scroll to position [428, 0]
